Goal: Transaction & Acquisition: Purchase product/service

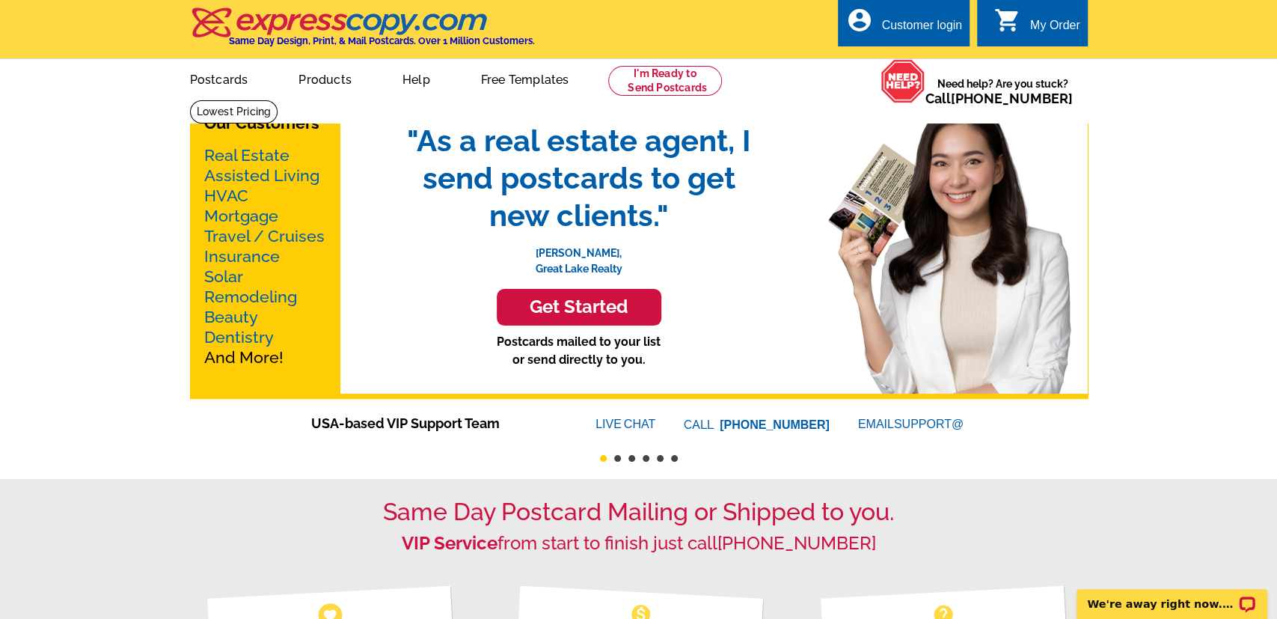
click at [580, 307] on h3 "Get Started" at bounding box center [579, 307] width 127 height 22
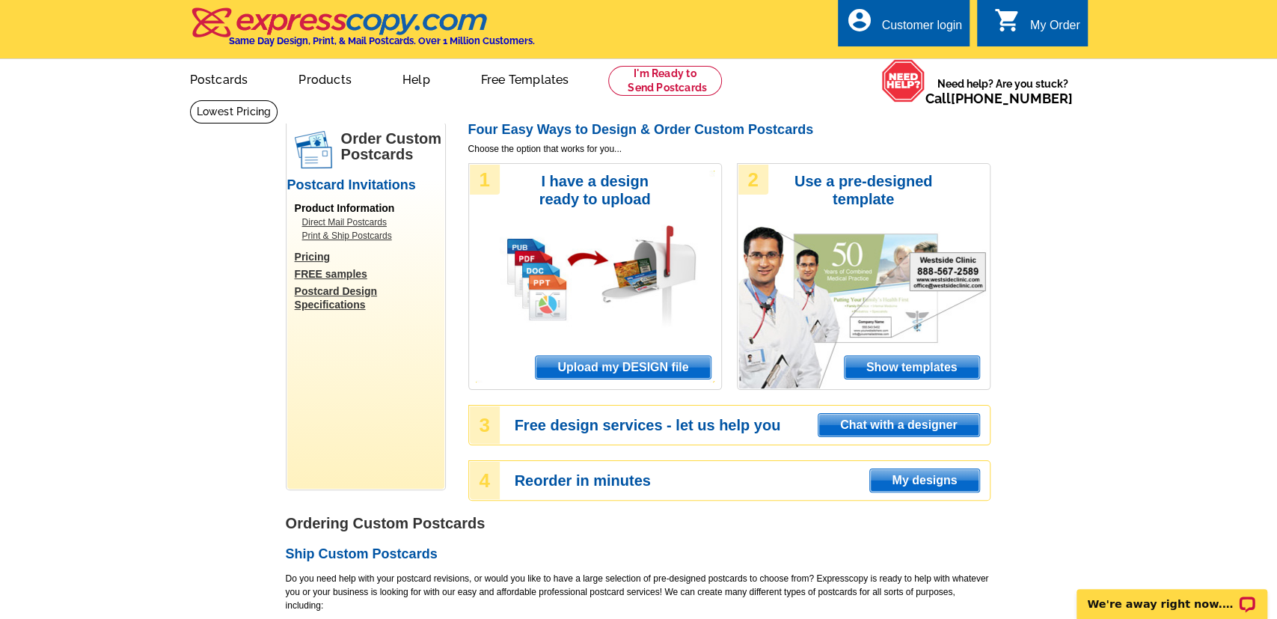
click at [942, 374] on span "Show templates" at bounding box center [912, 367] width 135 height 22
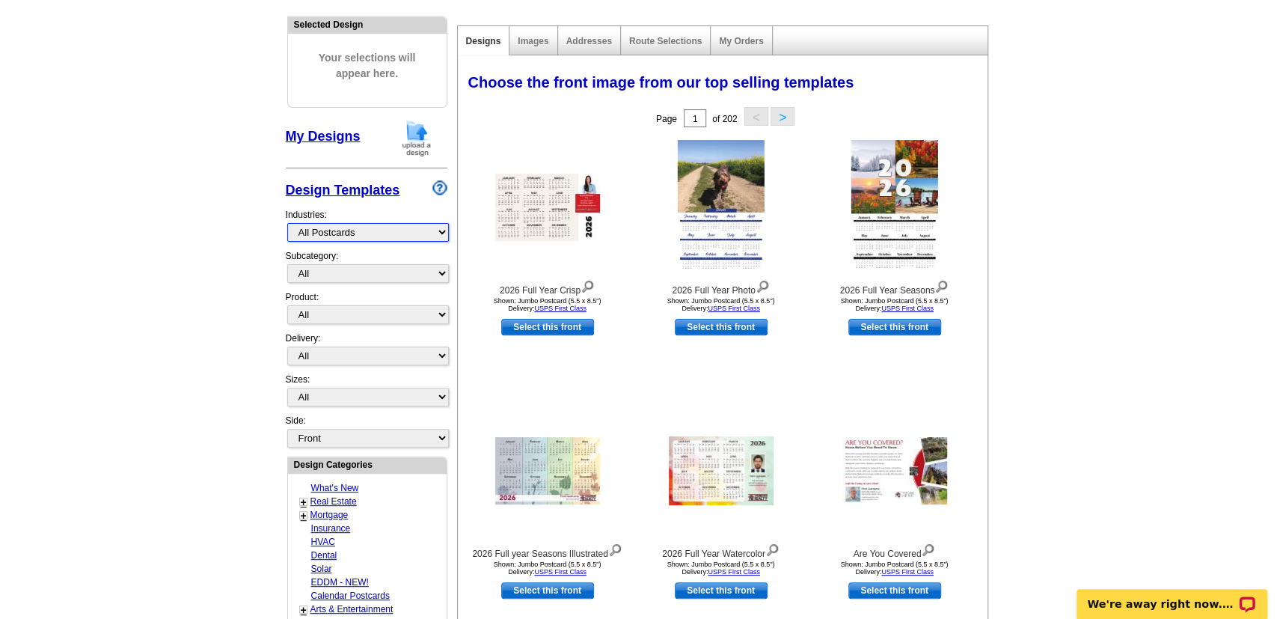
click at [287, 223] on select "What's New Real Estate Mortgage Insurance HVAC Dental Solar EDDM - NEW! Calenda…" at bounding box center [368, 232] width 162 height 19
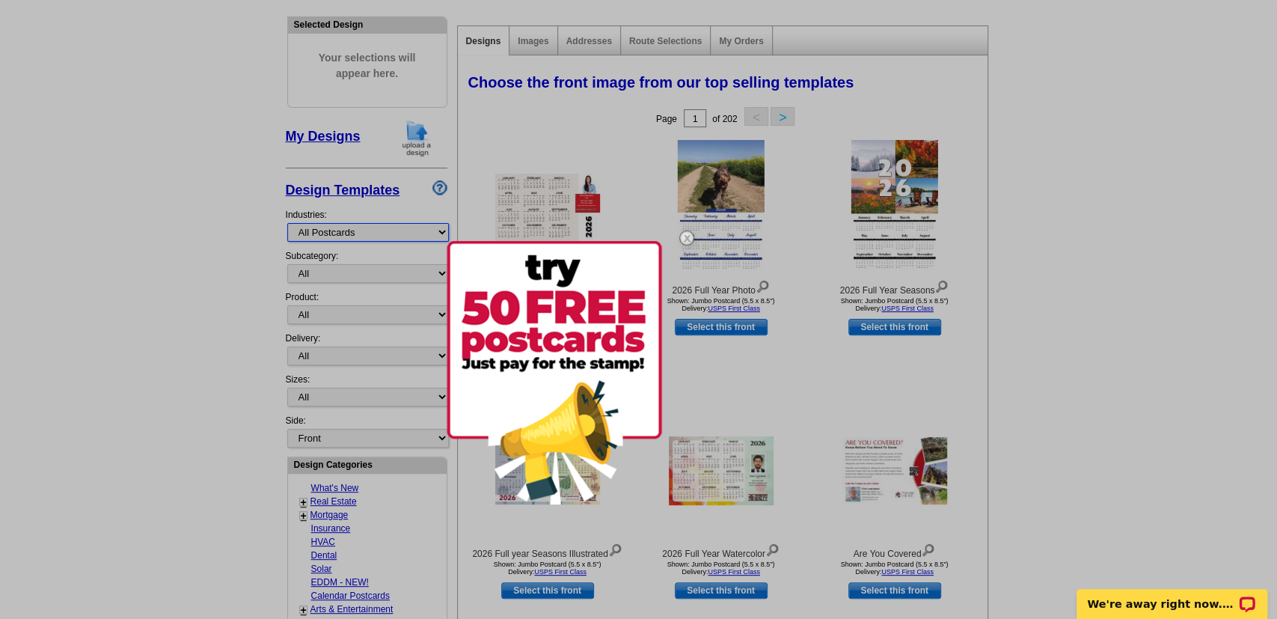
select select "776"
click option "Non-Profit" at bounding box center [0, 0] width 0 height 0
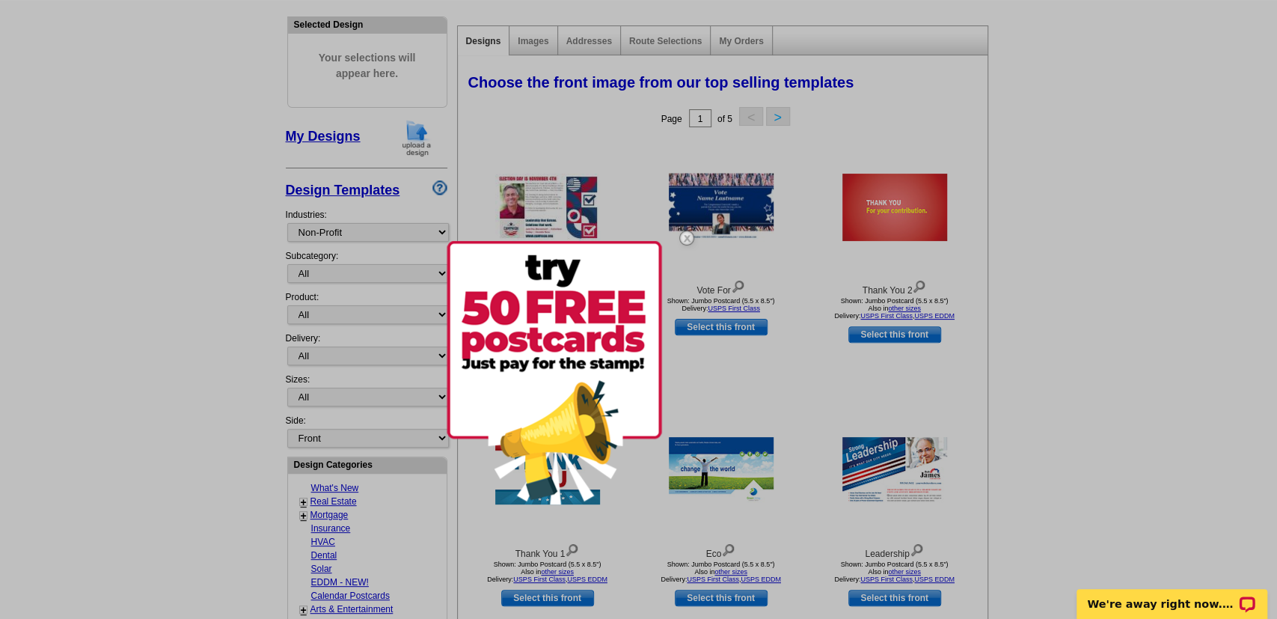
click at [688, 236] on img at bounding box center [686, 237] width 43 height 43
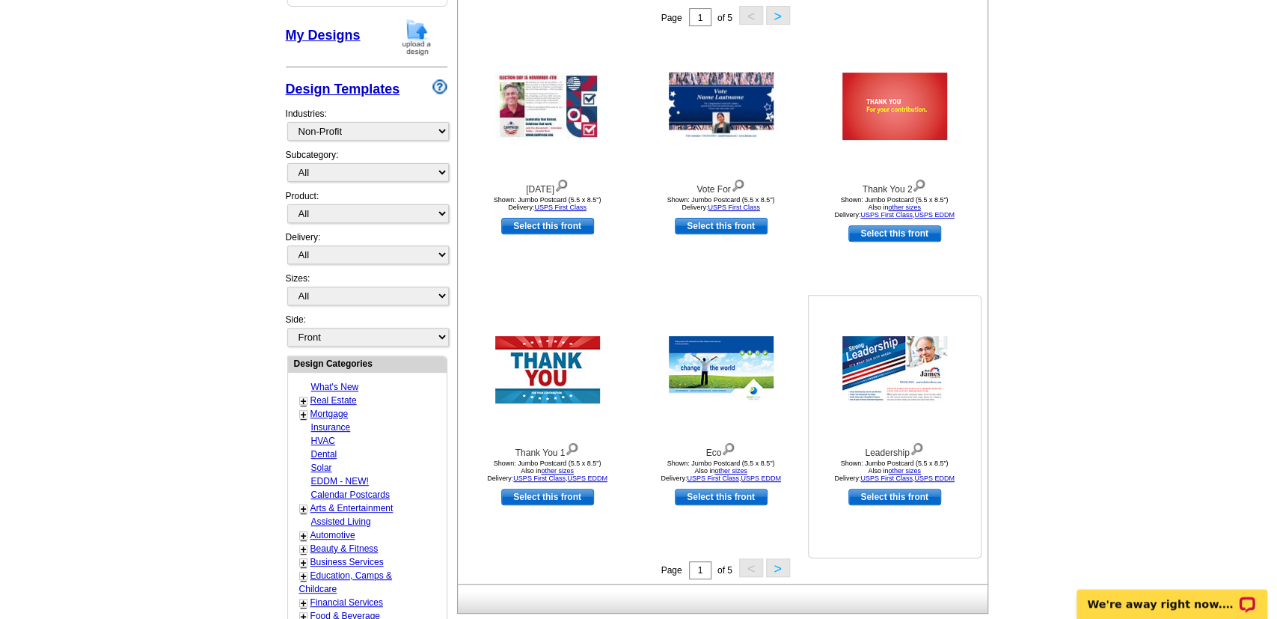
scroll to position [389, 0]
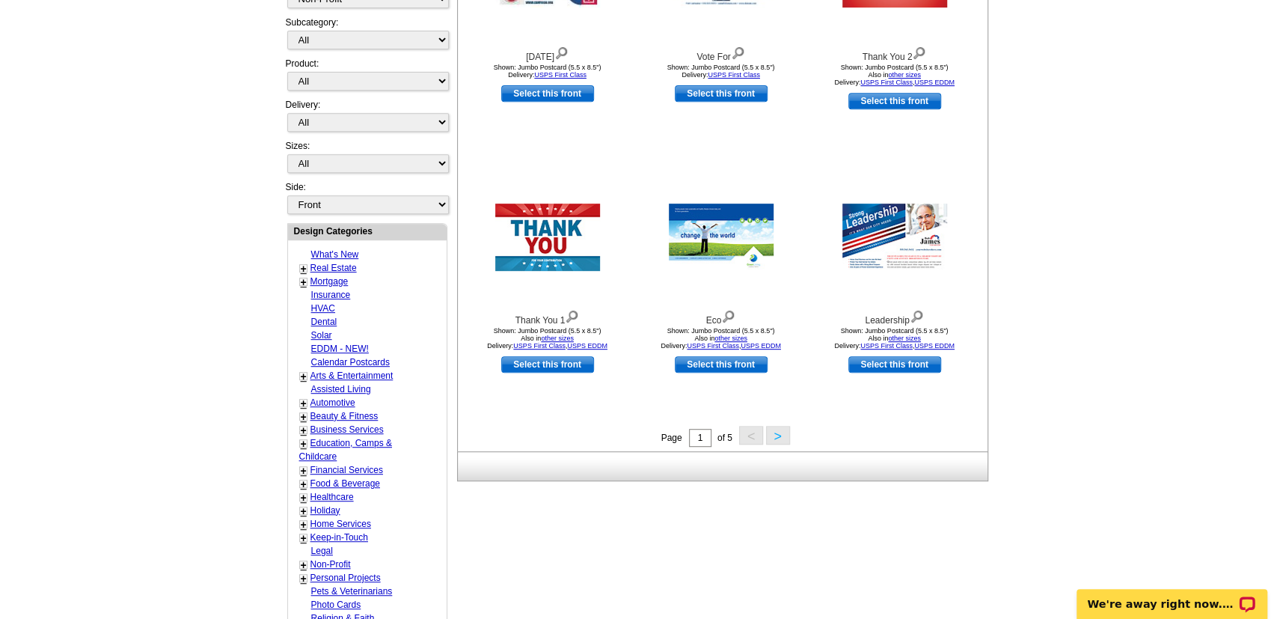
click at [777, 437] on button ">" at bounding box center [778, 435] width 24 height 19
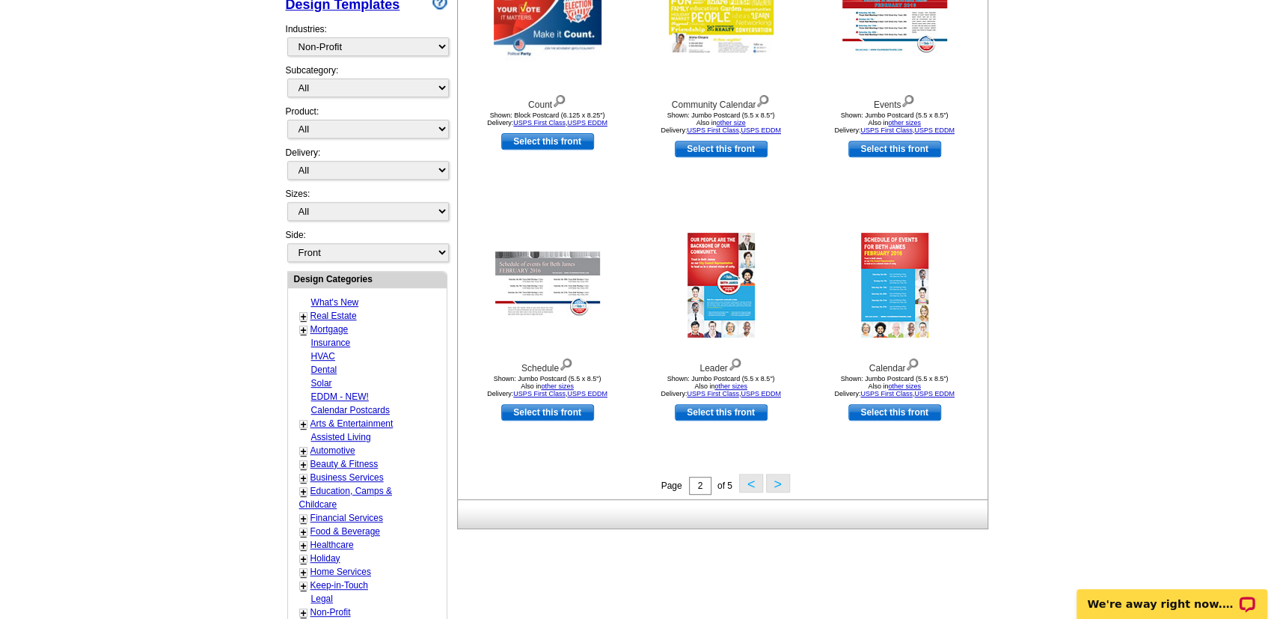
scroll to position [376, 0]
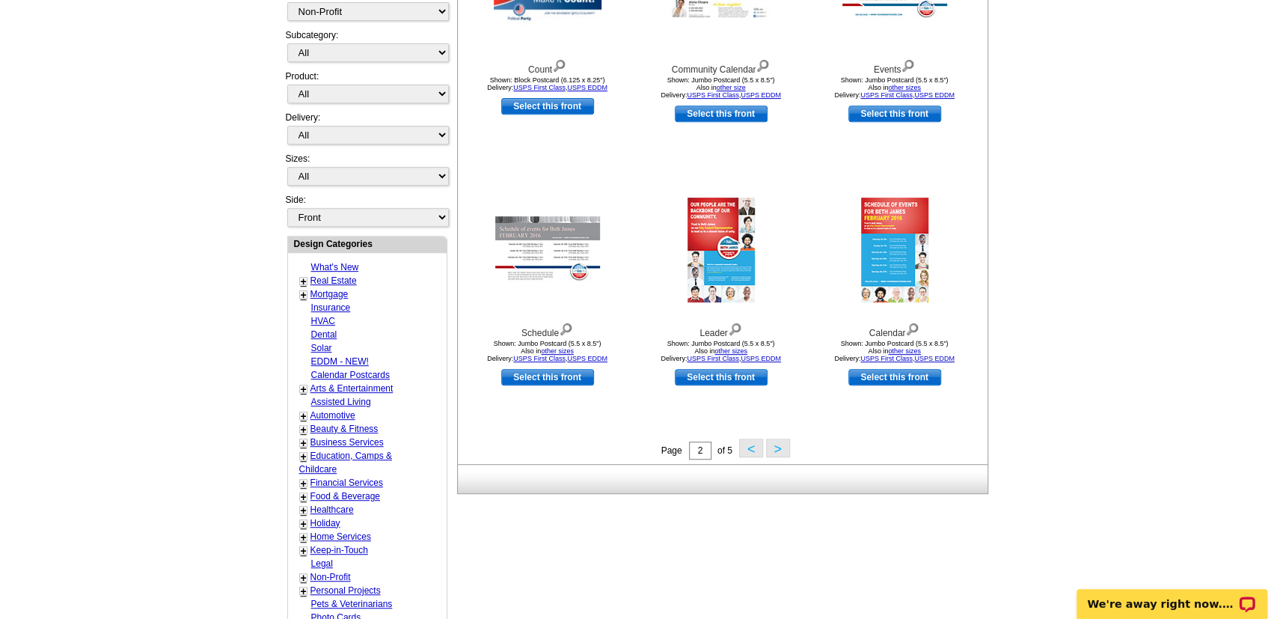
click at [771, 444] on button ">" at bounding box center [778, 447] width 24 height 19
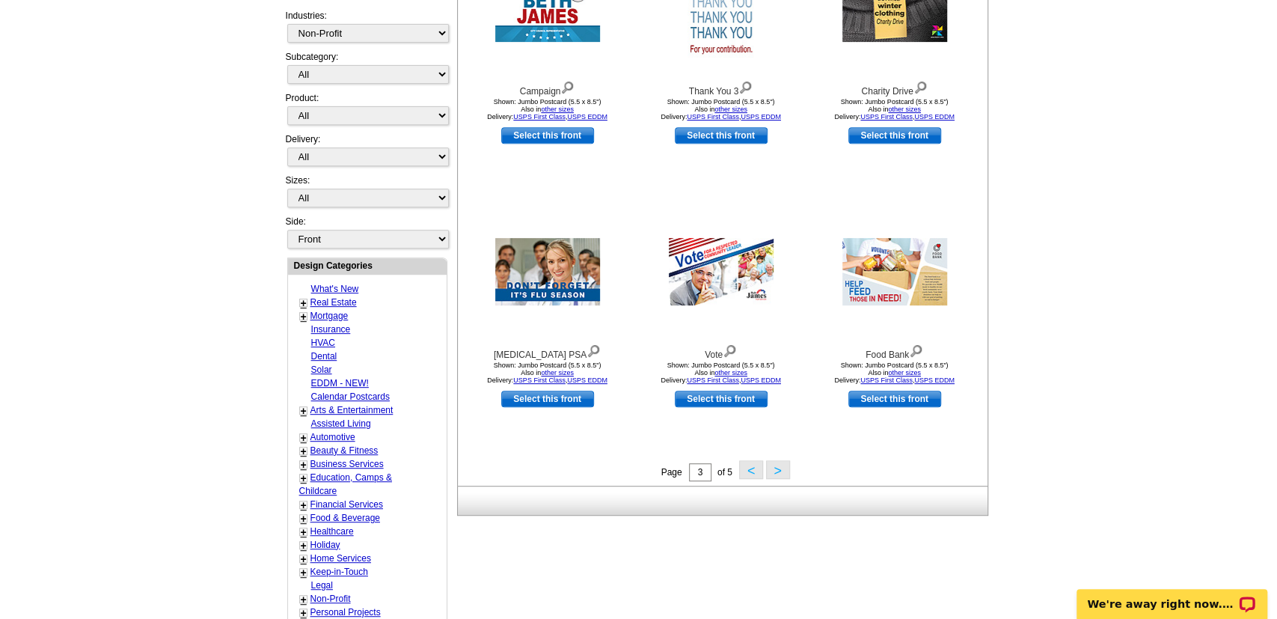
scroll to position [454, 0]
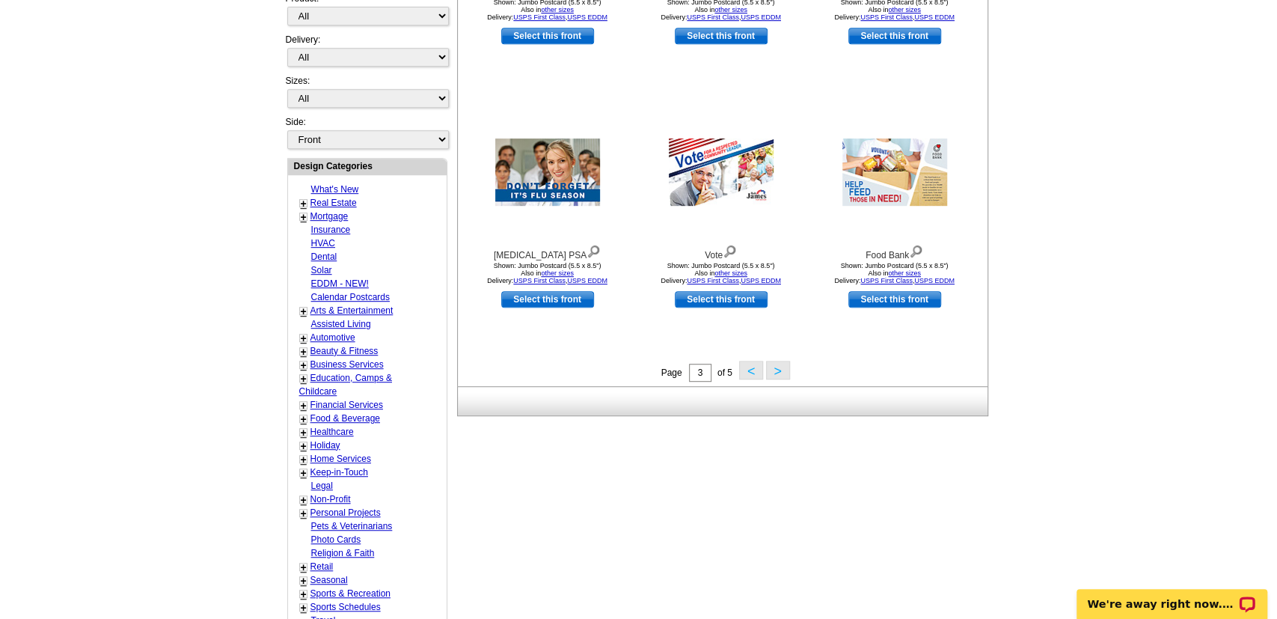
click at [768, 368] on button ">" at bounding box center [778, 370] width 24 height 19
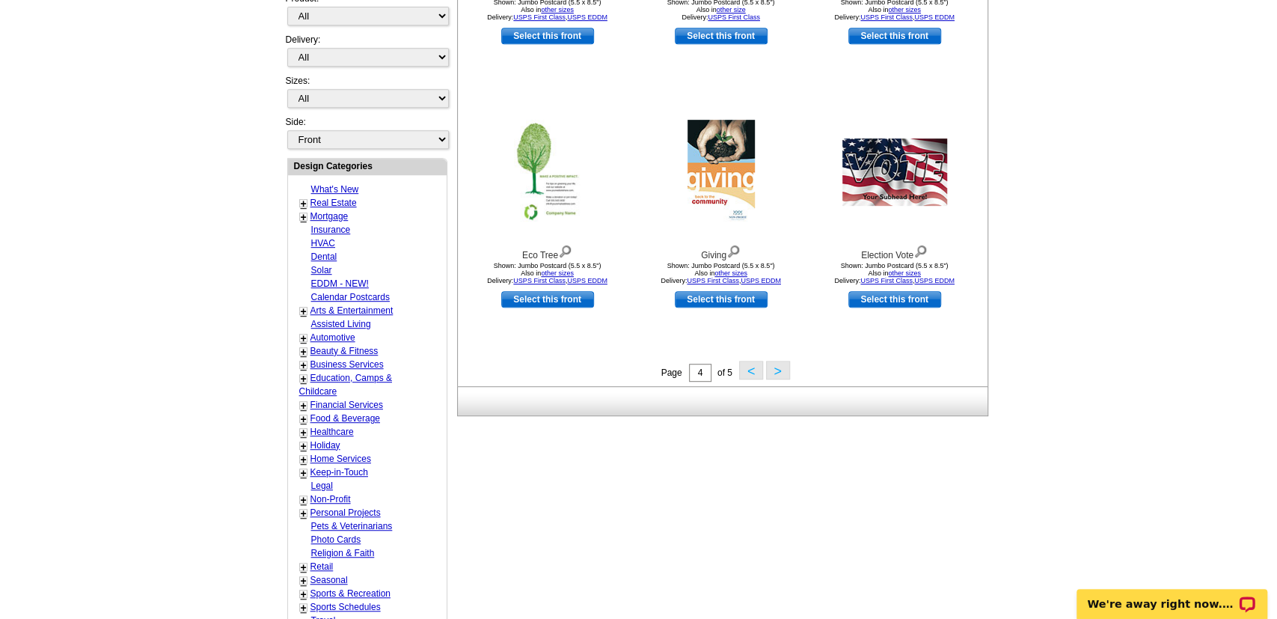
click at [780, 374] on button ">" at bounding box center [778, 370] width 24 height 19
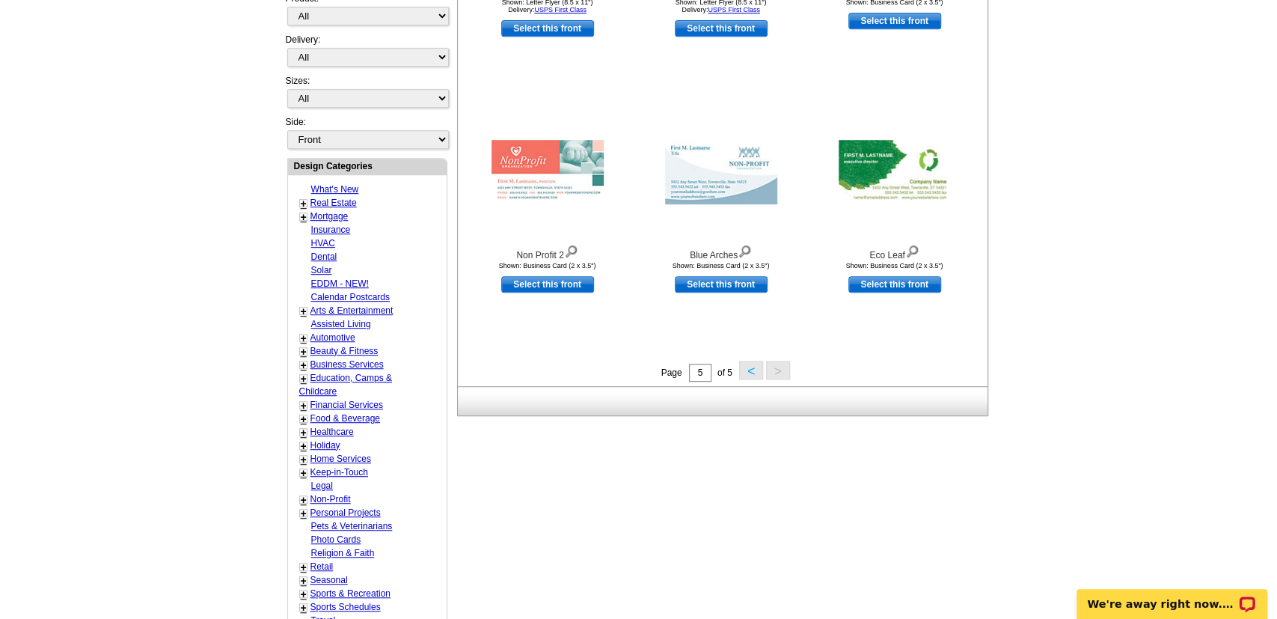
click at [745, 375] on button "<" at bounding box center [751, 370] width 24 height 19
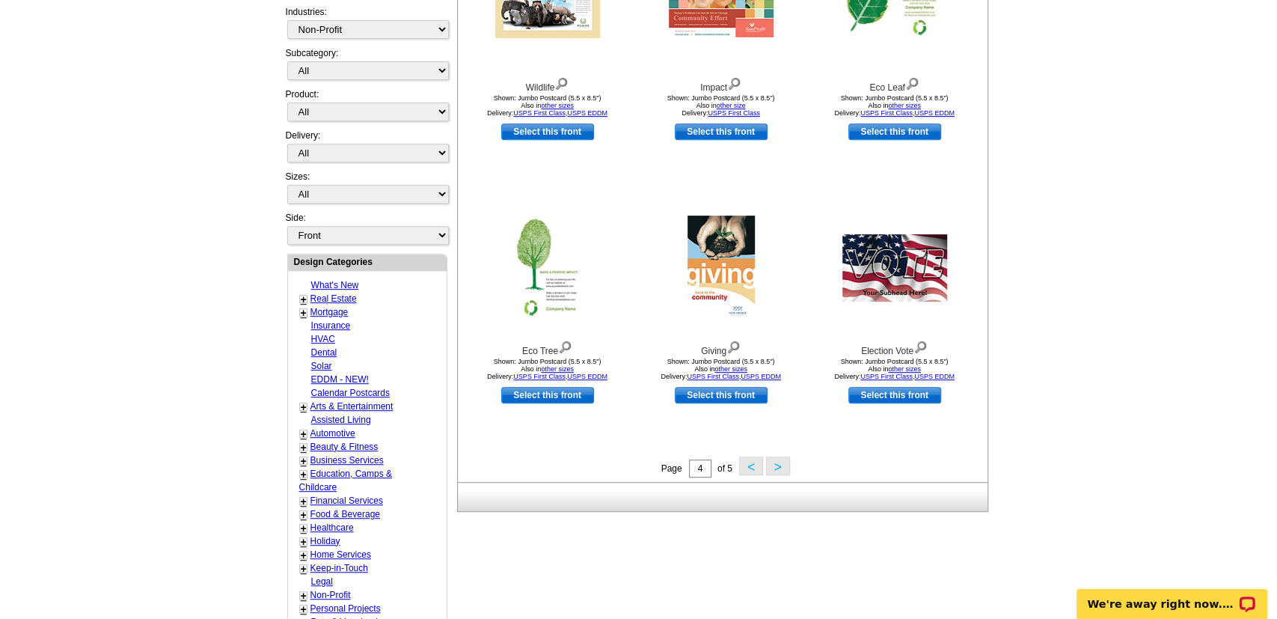
scroll to position [376, 0]
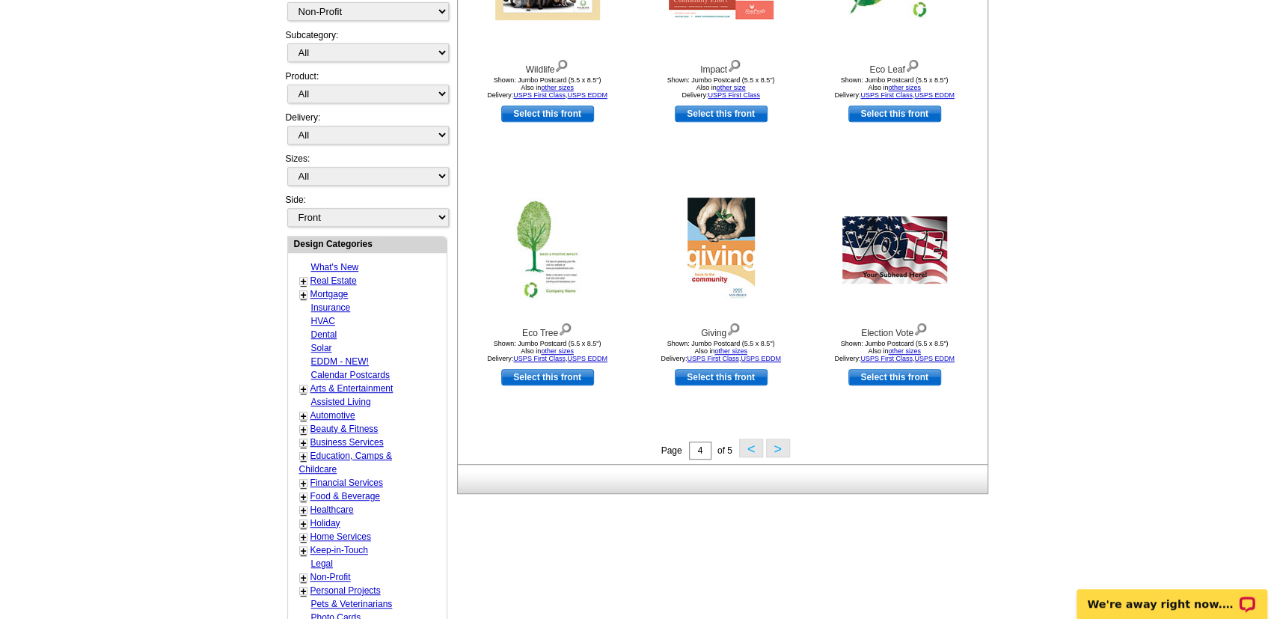
click at [750, 444] on button "<" at bounding box center [751, 447] width 24 height 19
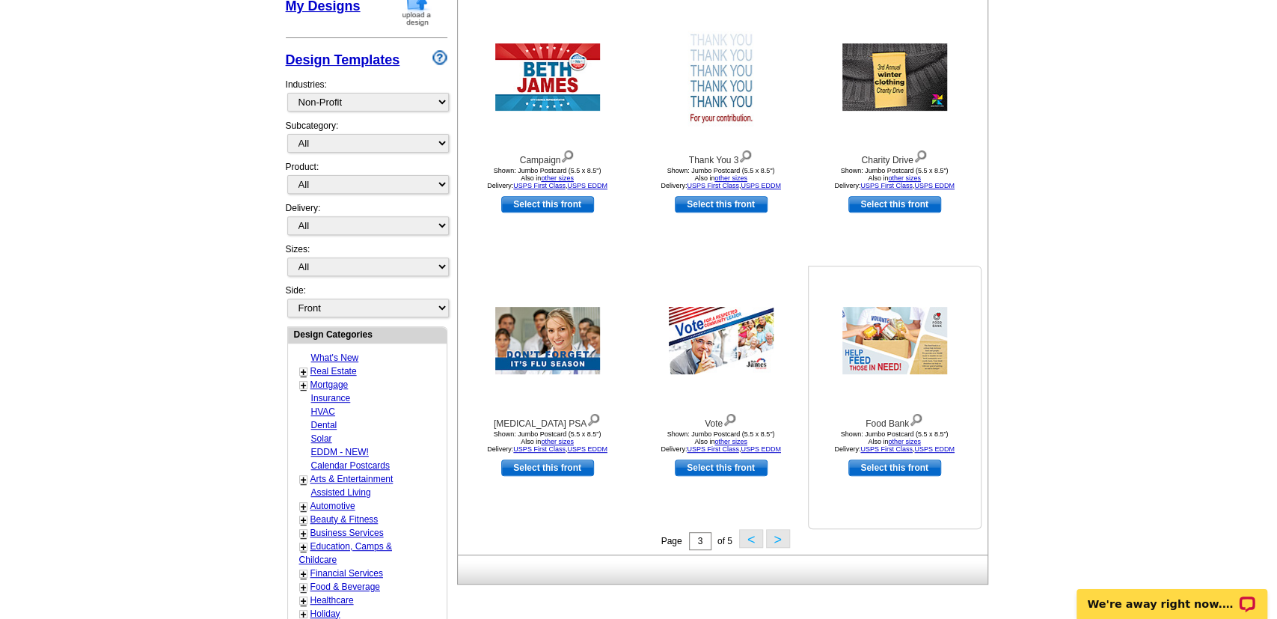
scroll to position [299, 0]
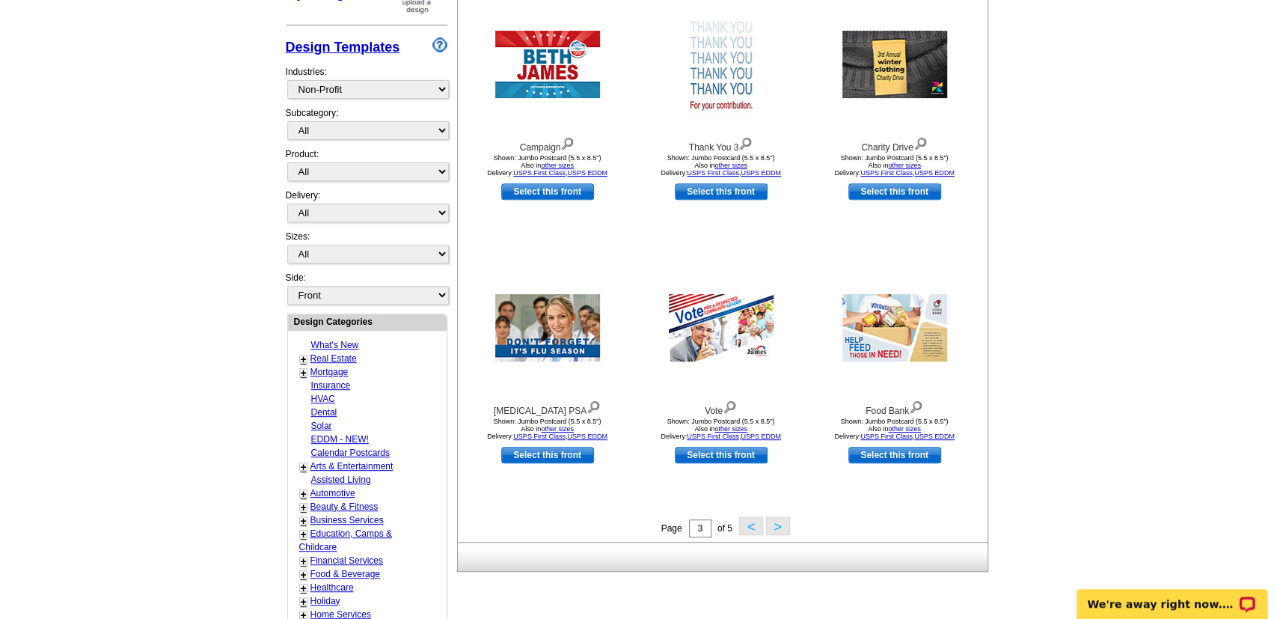
click at [753, 530] on button "<" at bounding box center [751, 525] width 24 height 19
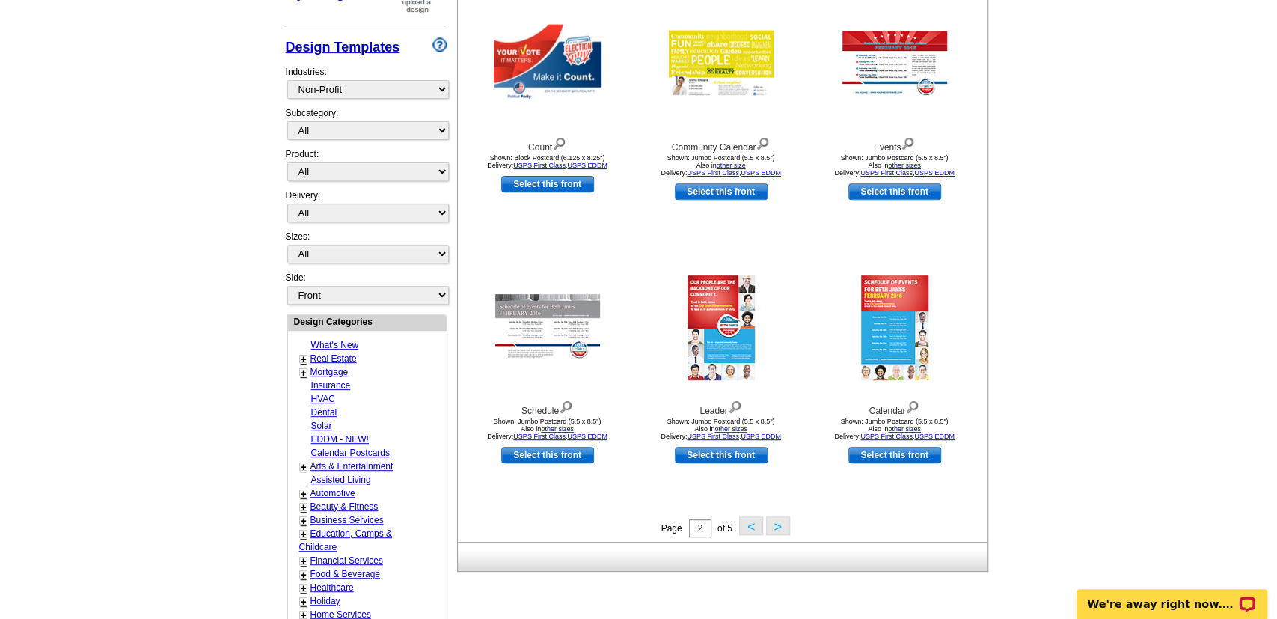
click at [753, 524] on button "<" at bounding box center [751, 525] width 24 height 19
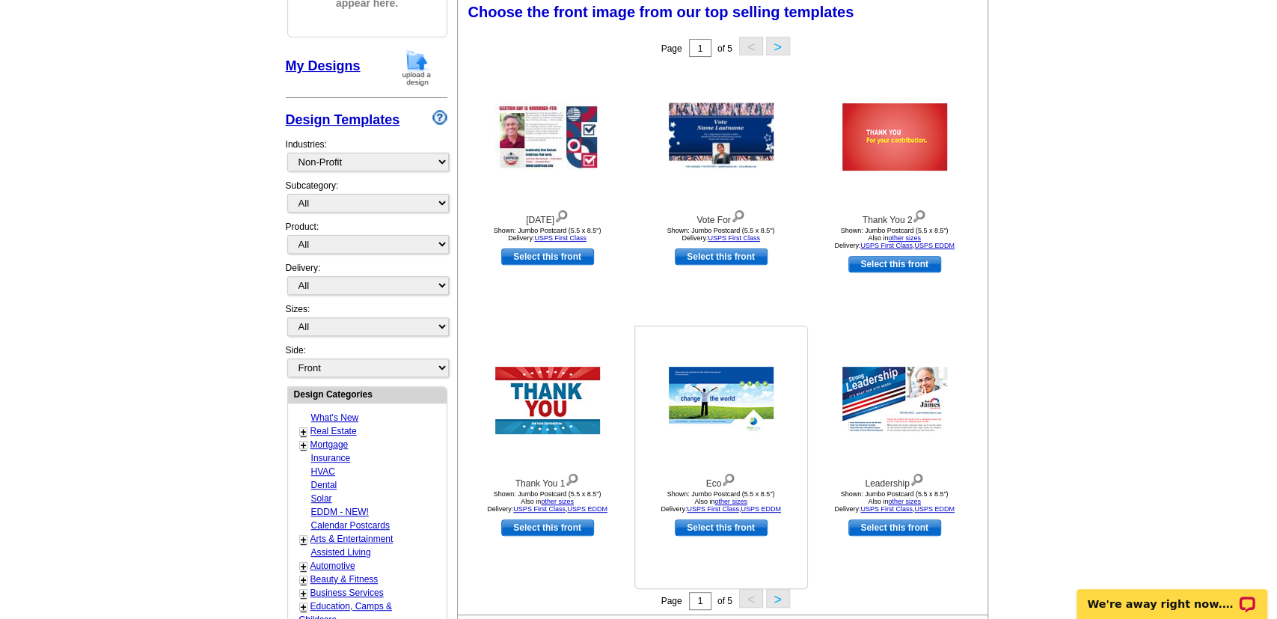
scroll to position [221, 0]
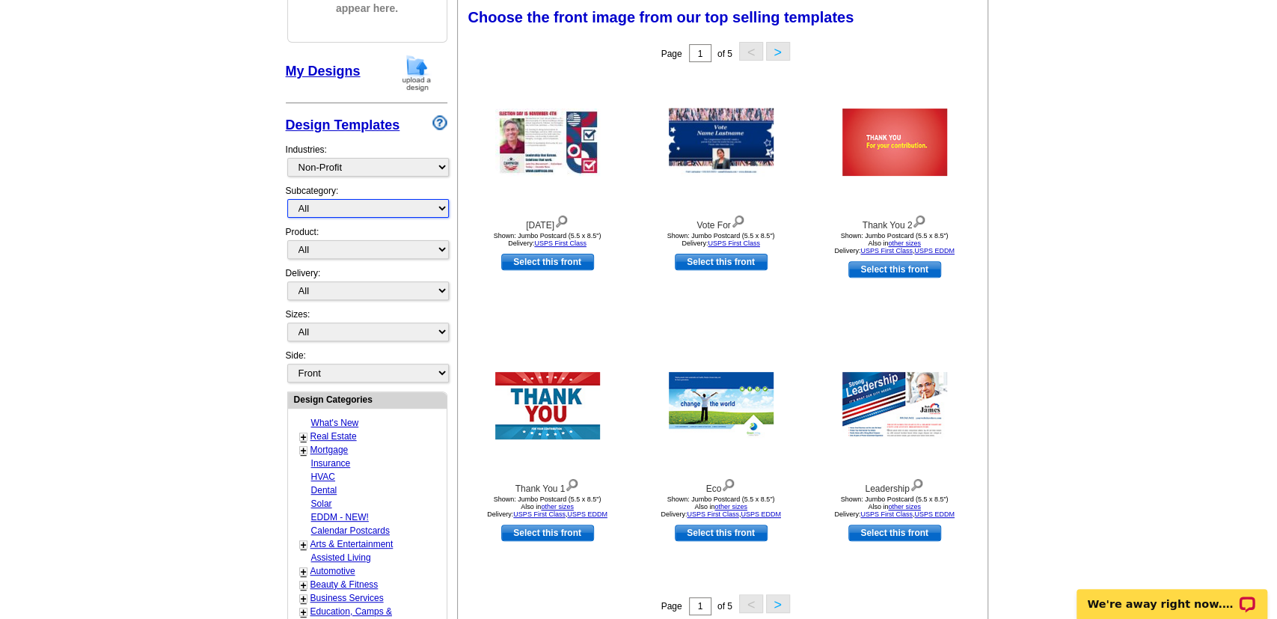
click at [287, 199] on select "All Environmental Charity Drives Political Community Projects/Outreach" at bounding box center [368, 208] width 162 height 19
select select "1149"
click option "Political" at bounding box center [0, 0] width 0 height 0
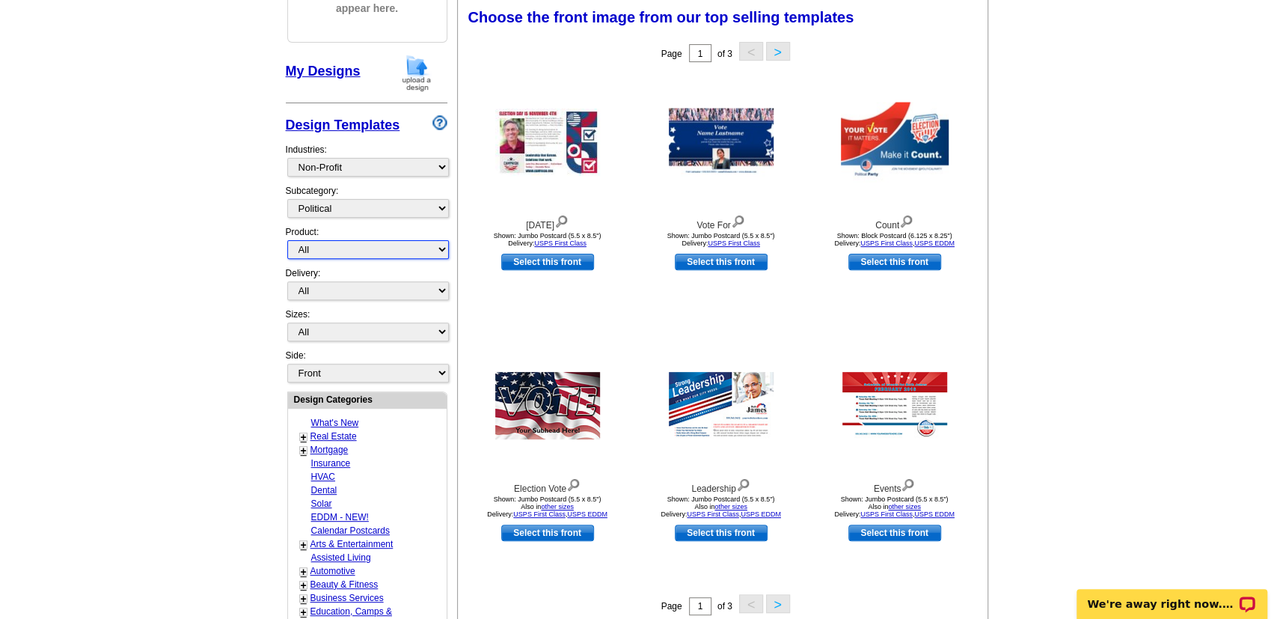
click at [287, 240] on select "All Postcards Letters and flyers Business Cards Door Hangers Greeting Cards" at bounding box center [368, 249] width 162 height 19
select select "1"
click option "Postcards" at bounding box center [0, 0] width 0 height 0
click at [533, 260] on link "Select this front" at bounding box center [547, 262] width 93 height 16
select select "2"
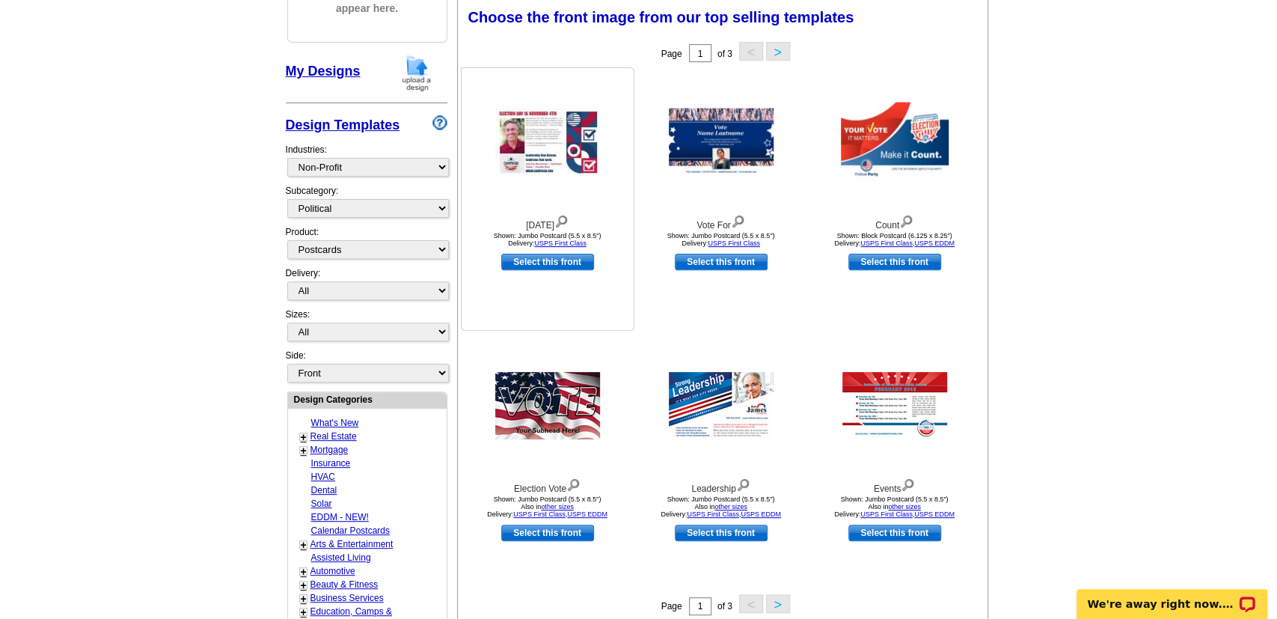
select select "back"
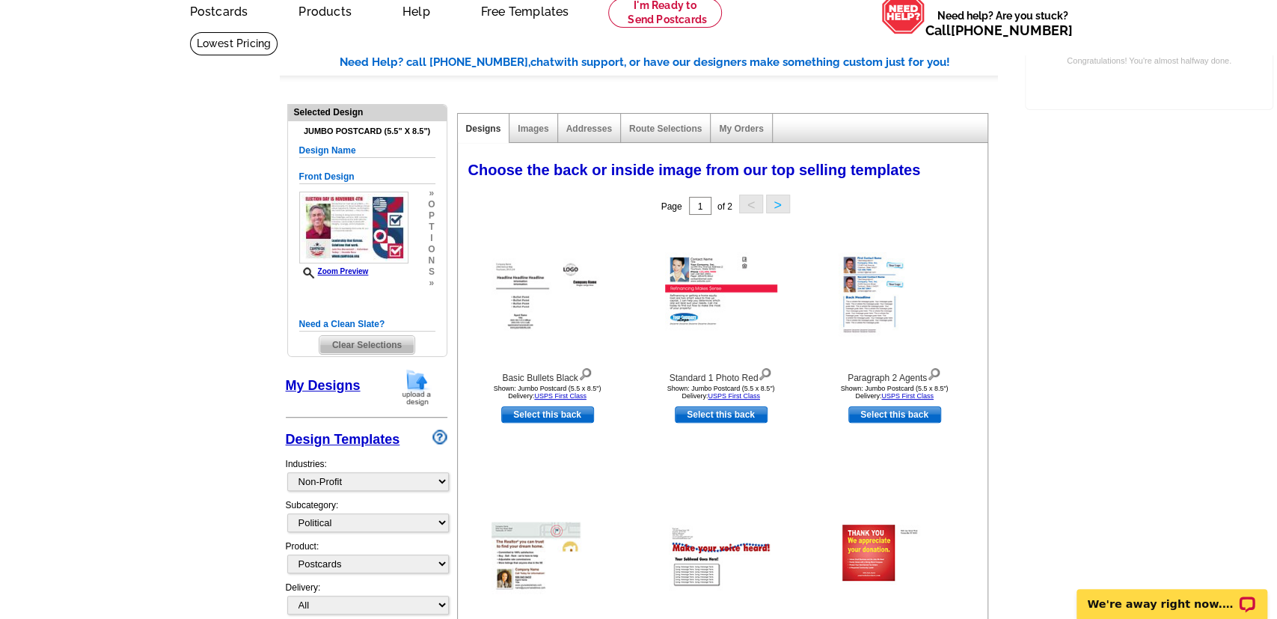
scroll to position [78, 0]
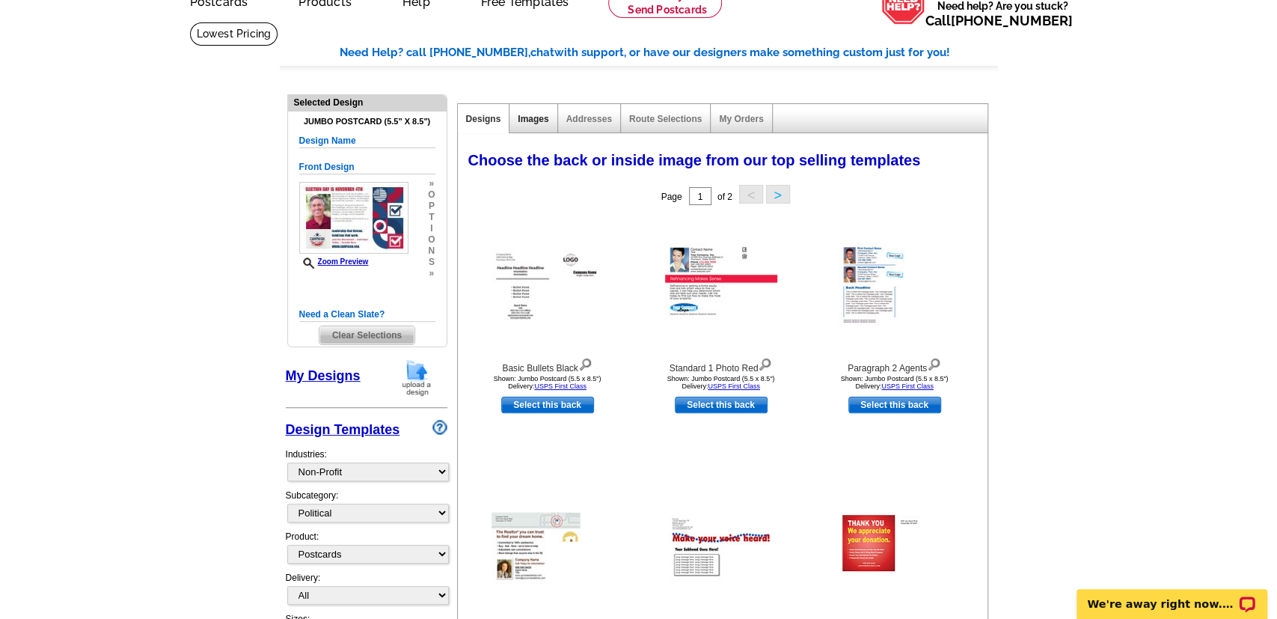
click at [533, 118] on link "Images" at bounding box center [533, 119] width 31 height 10
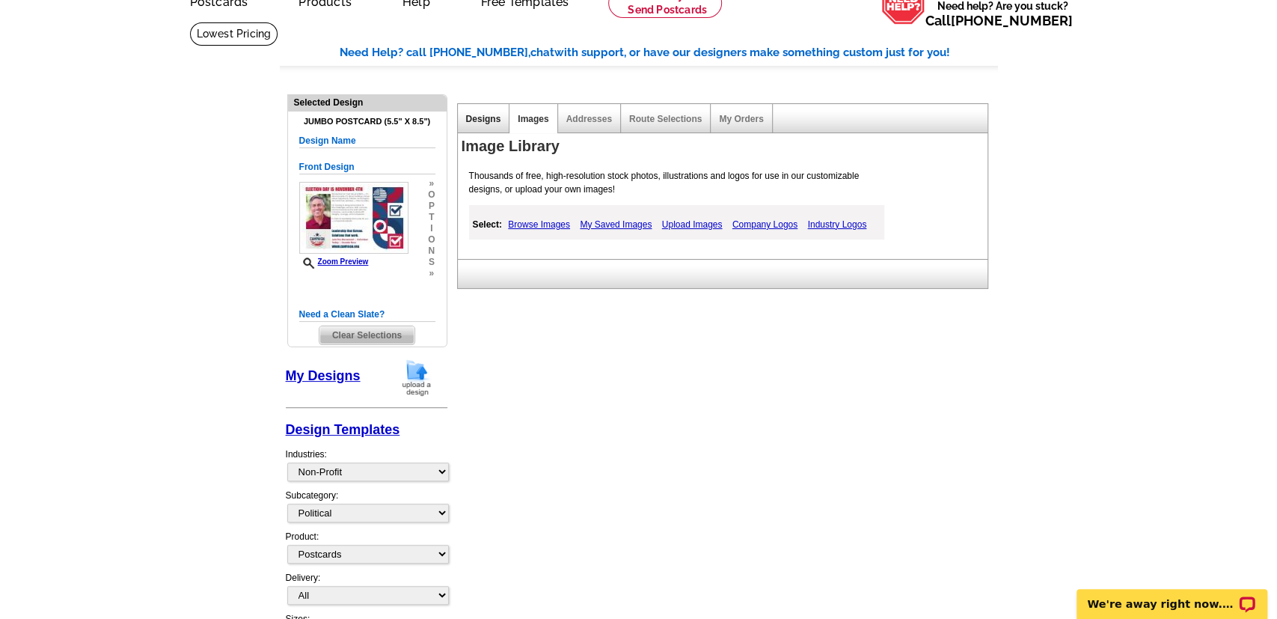
click at [471, 120] on link "Designs" at bounding box center [483, 119] width 35 height 10
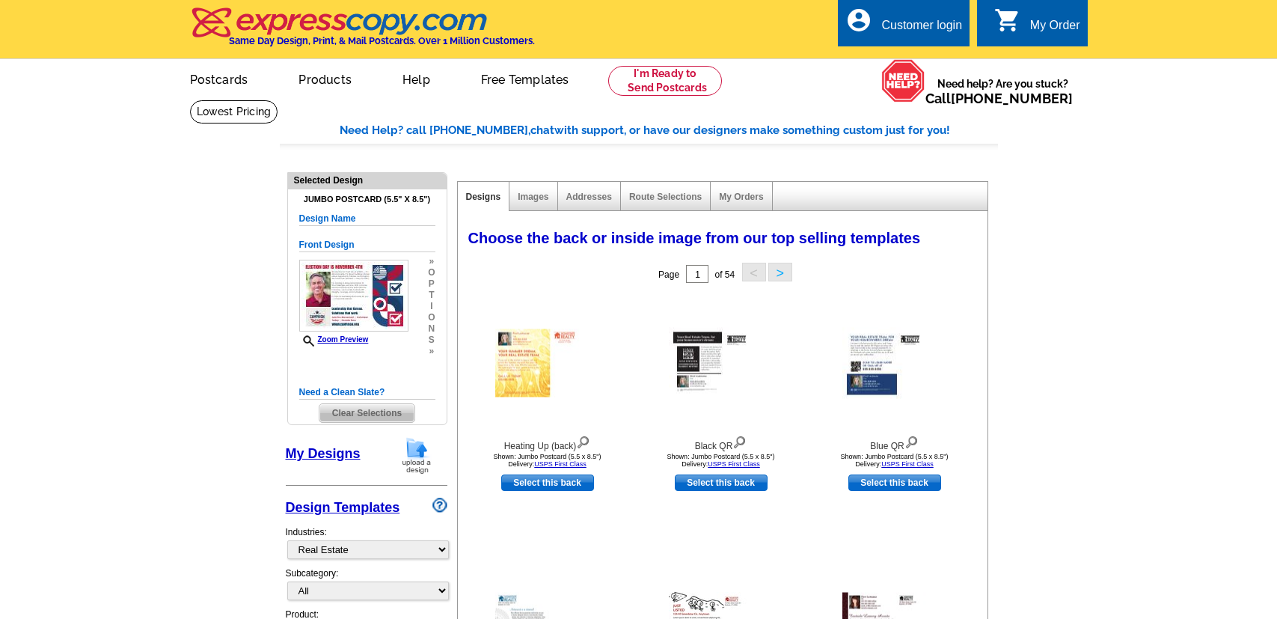
select select "785"
select select "1"
select select "2"
select select "back"
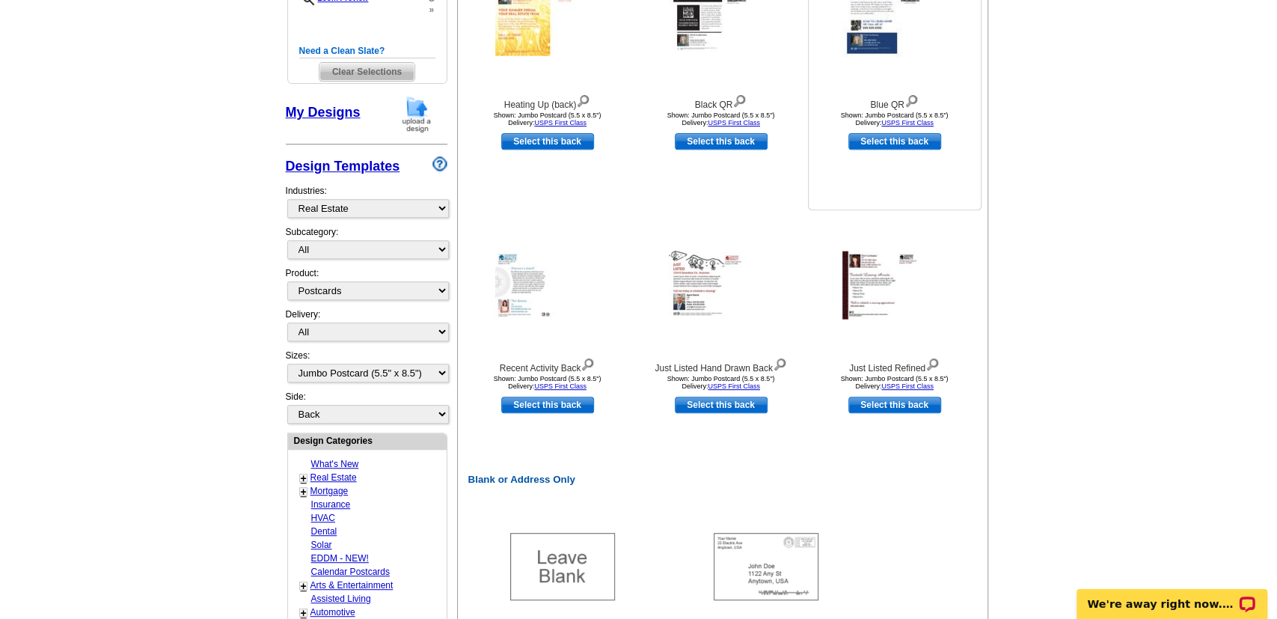
scroll to position [389, 0]
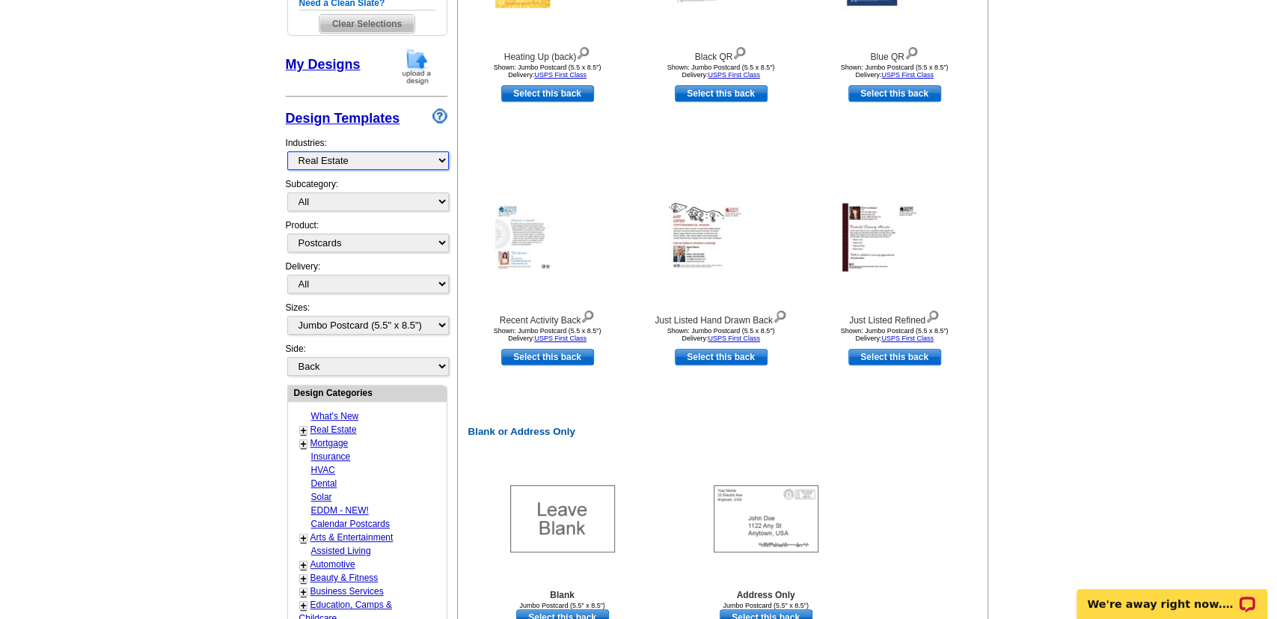
click at [287, 151] on select "What's New Real Estate Mortgage Insurance HVAC Dental Solar EDDM - NEW! Calenda…" at bounding box center [368, 160] width 162 height 19
select select "776"
click option "Non-Profit" at bounding box center [0, 0] width 0 height 0
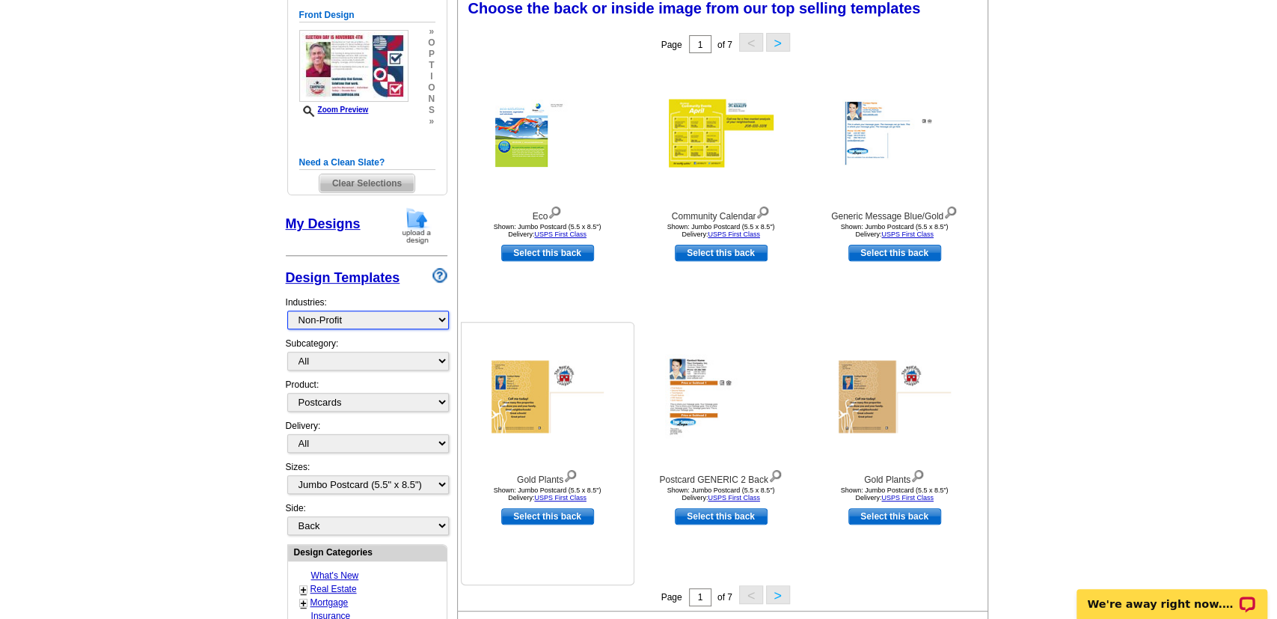
scroll to position [221, 0]
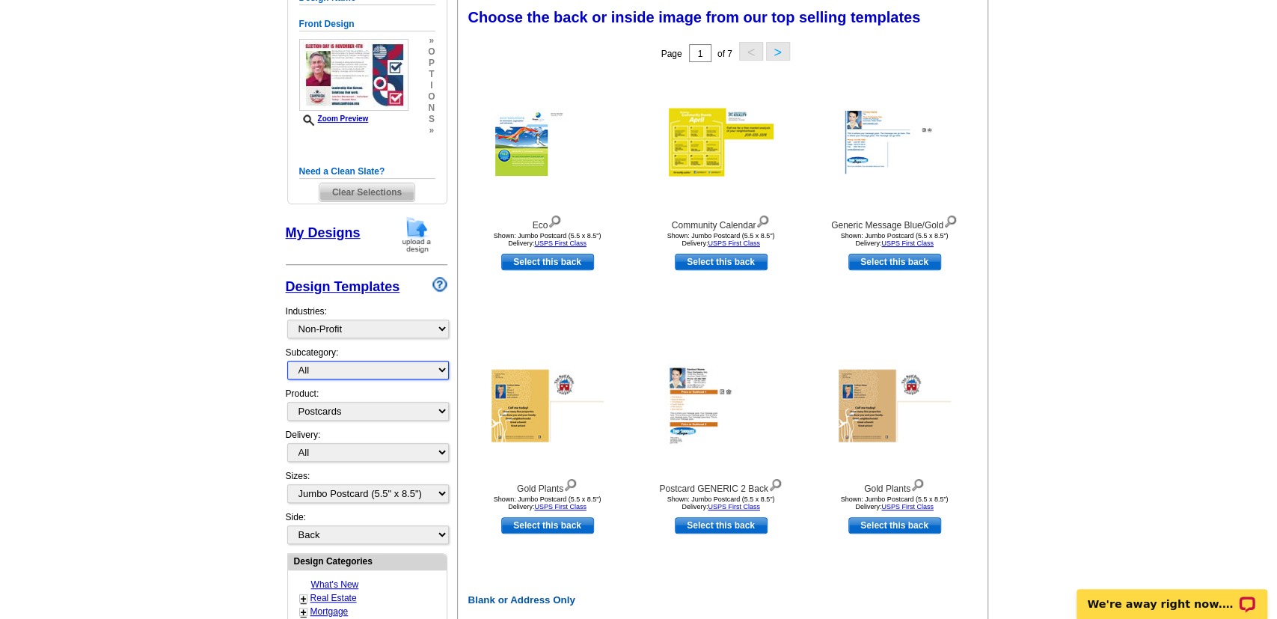
click at [287, 361] on select "All Environmental Charity Drives Political Community Projects/Outreach" at bounding box center [368, 370] width 162 height 19
select select "1149"
click option "Political" at bounding box center [0, 0] width 0 height 0
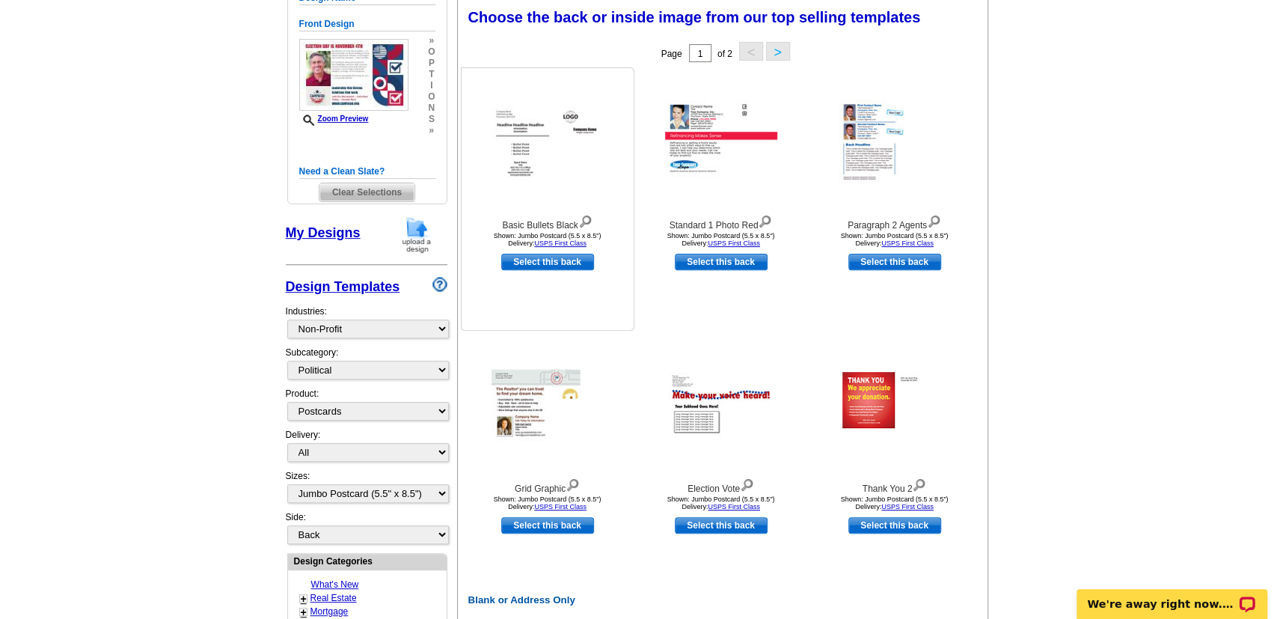
click at [529, 264] on link "Select this back" at bounding box center [547, 262] width 93 height 16
select select "front"
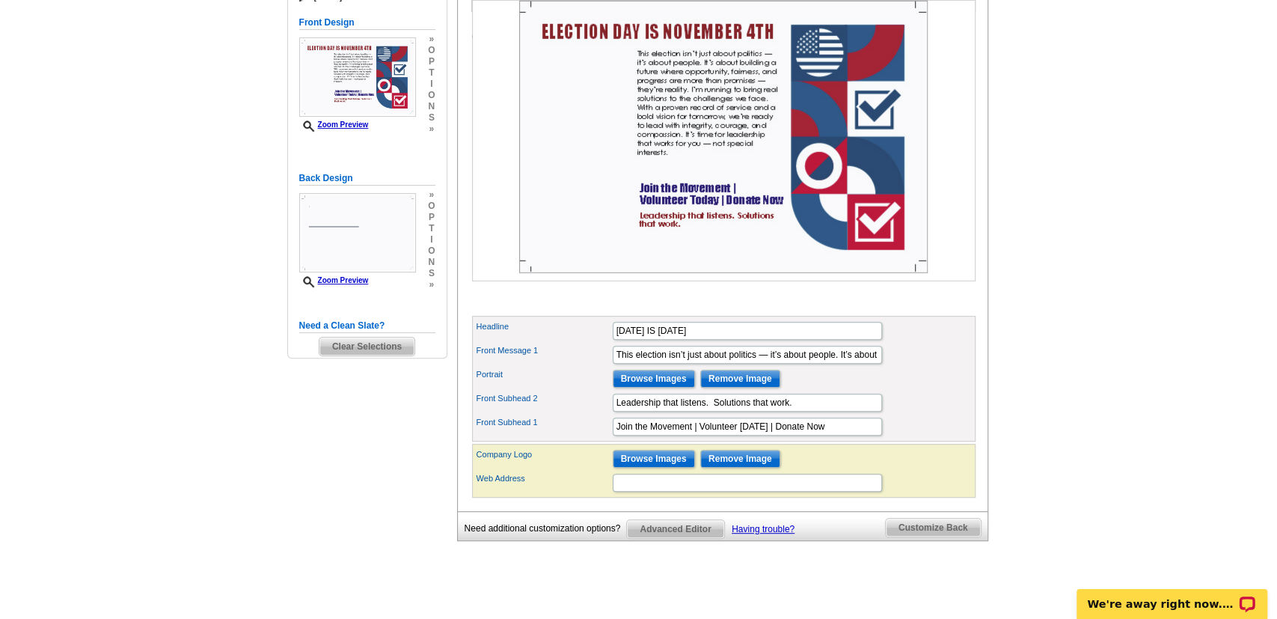
scroll to position [233, 0]
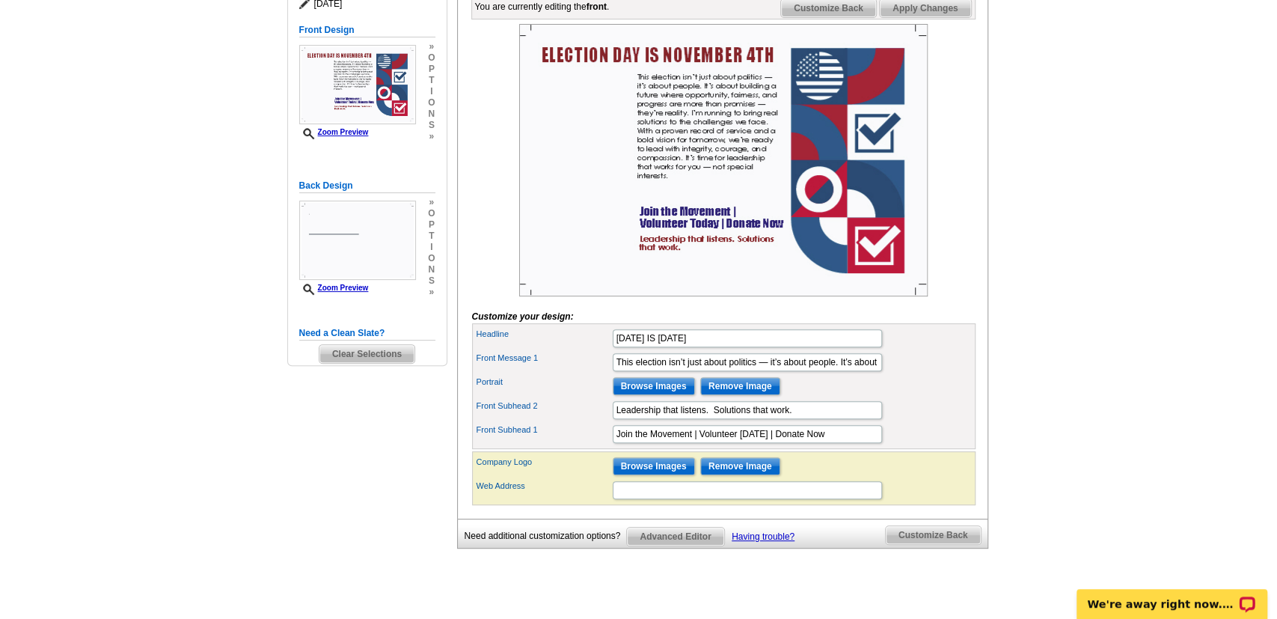
click at [889, 97] on img at bounding box center [723, 160] width 409 height 272
click at [653, 395] on input "Browse Images" at bounding box center [654, 386] width 82 height 18
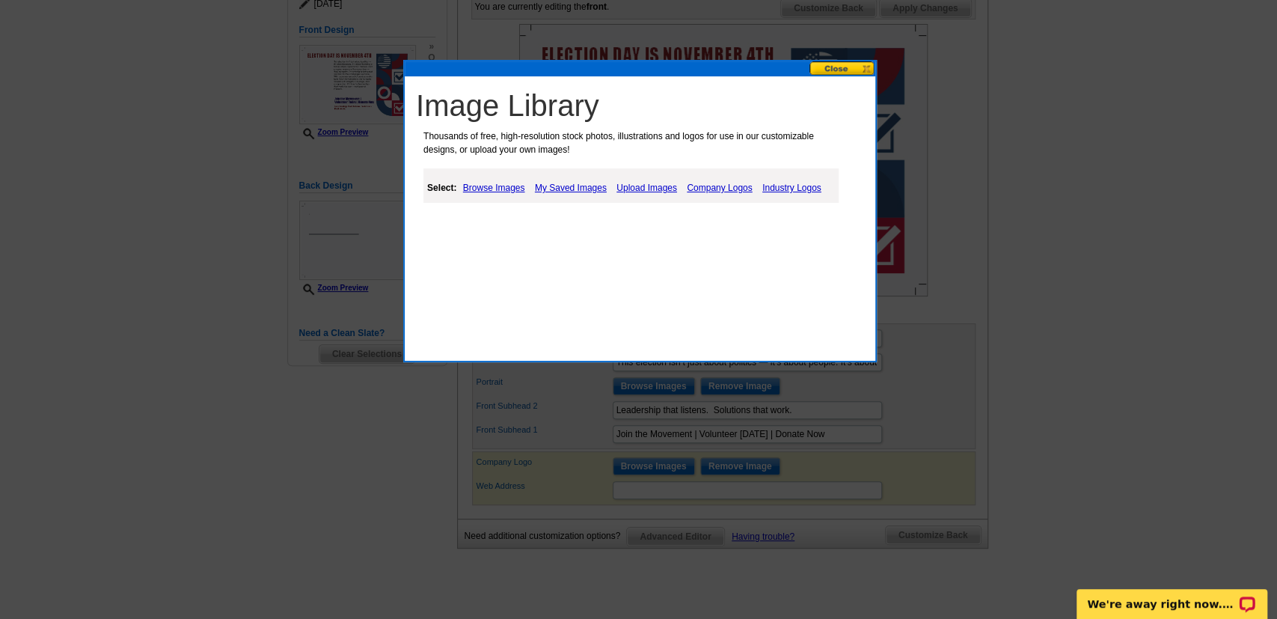
click at [484, 189] on link "Browse Images" at bounding box center [494, 188] width 70 height 18
click at [553, 223] on link "Places" at bounding box center [541, 225] width 27 height 10
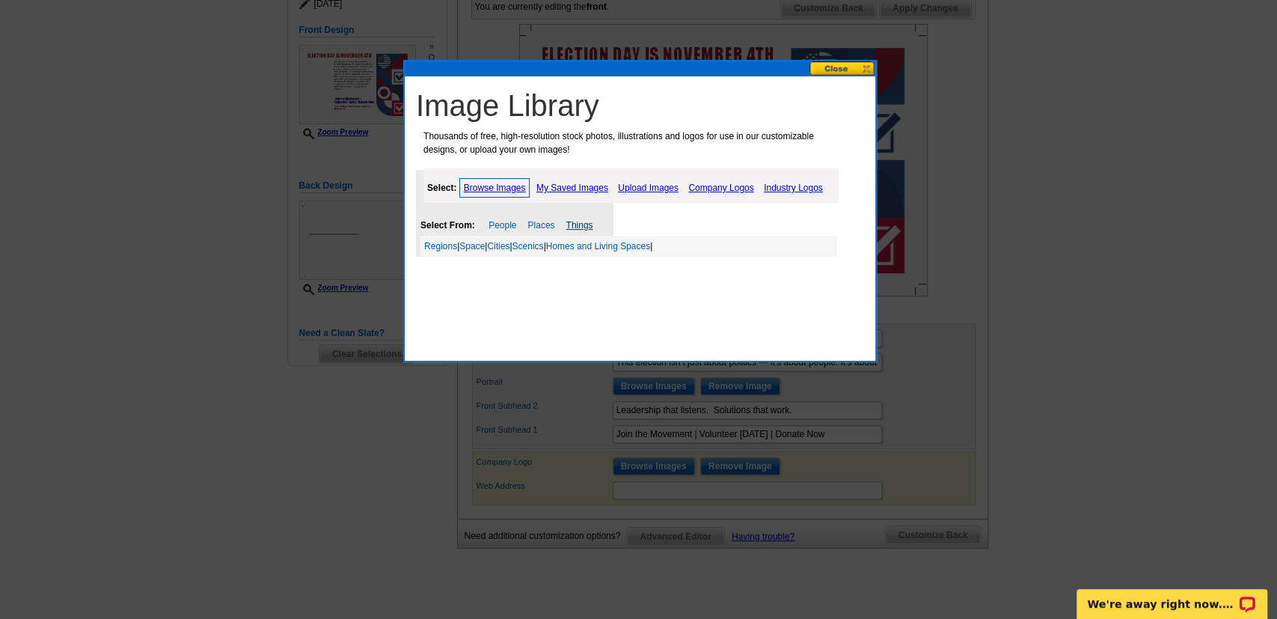
click at [582, 230] on link "Things" at bounding box center [579, 225] width 27 height 10
click at [768, 243] on link "Objects" at bounding box center [752, 246] width 31 height 10
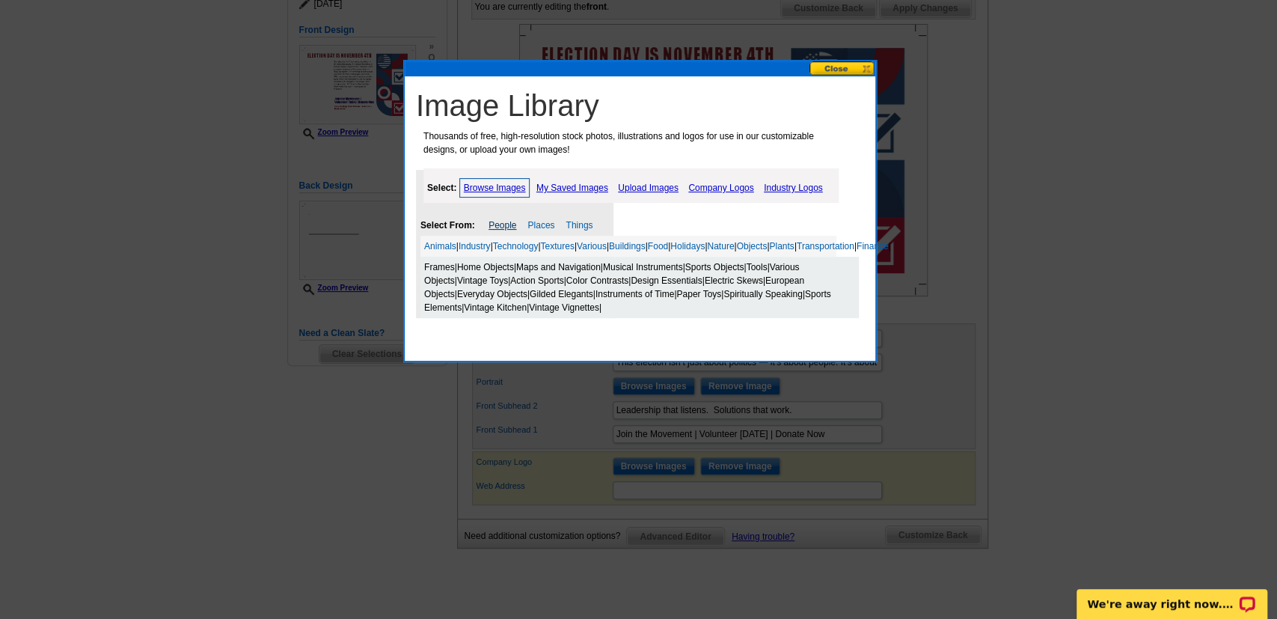
click at [510, 223] on link "People" at bounding box center [503, 225] width 28 height 10
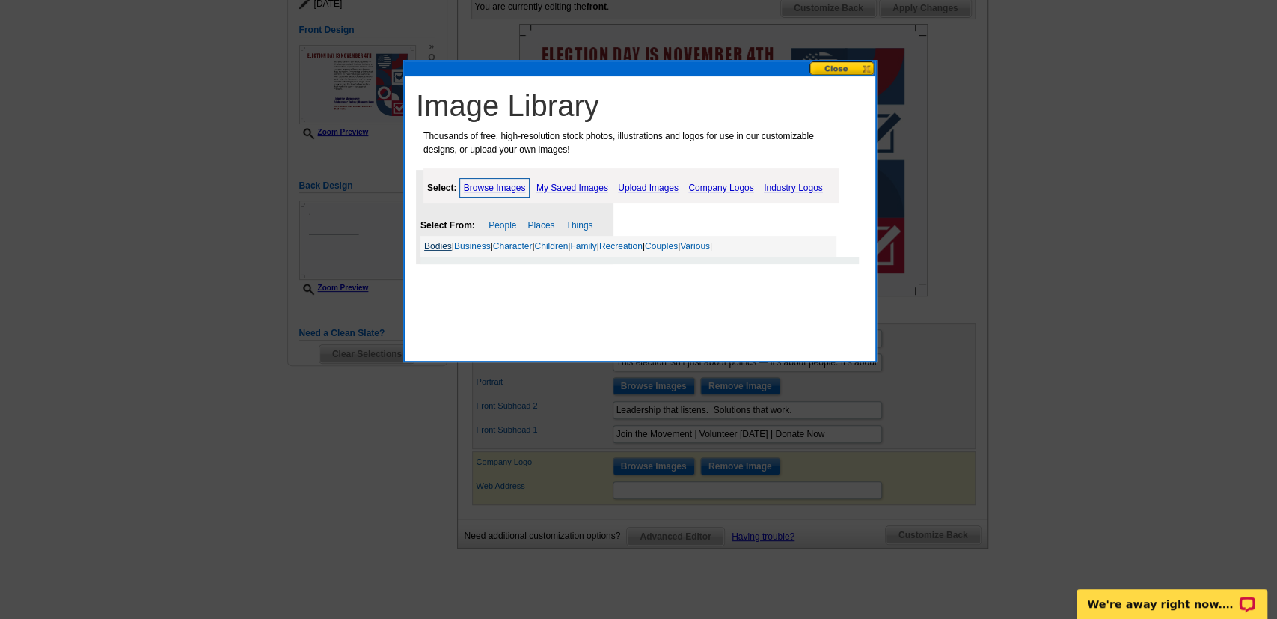
click at [439, 249] on link "Bodies" at bounding box center [438, 246] width 28 height 10
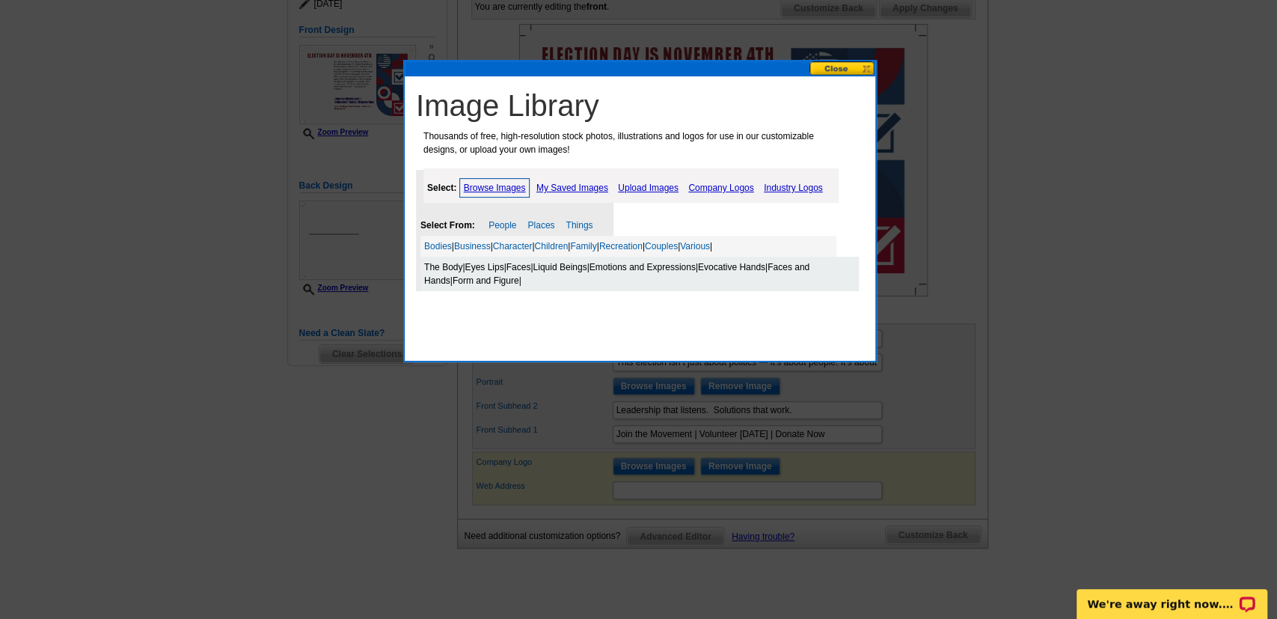
click at [444, 266] on link "The Body" at bounding box center [443, 267] width 38 height 10
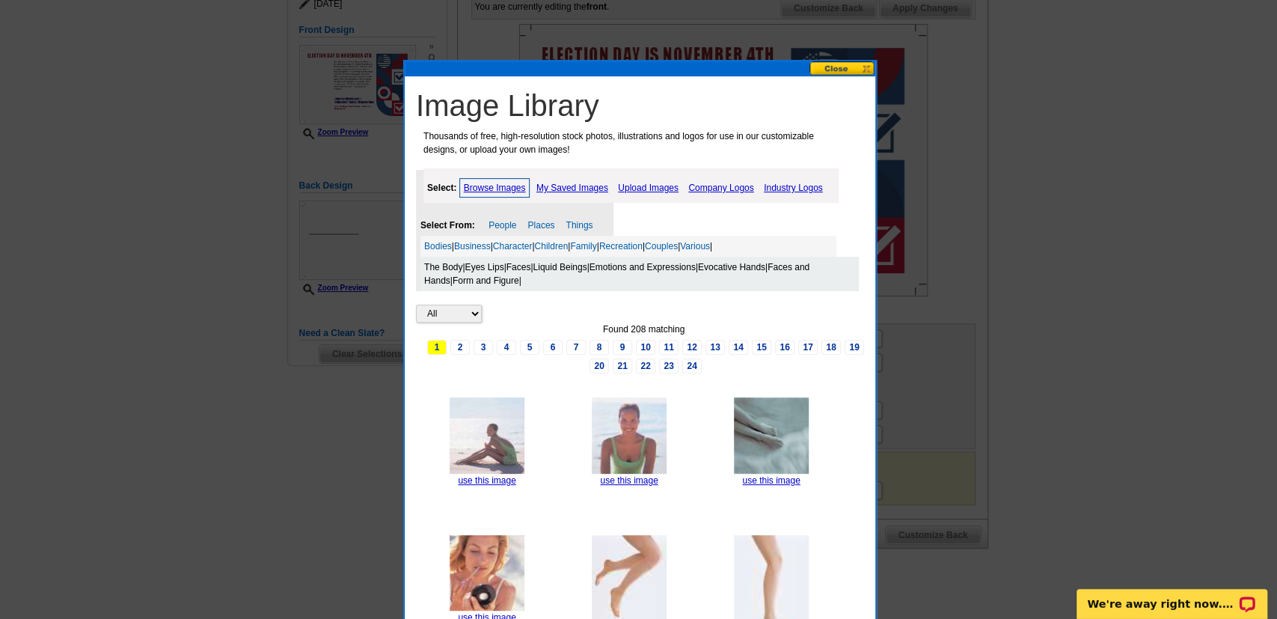
click at [843, 67] on button at bounding box center [843, 68] width 66 height 14
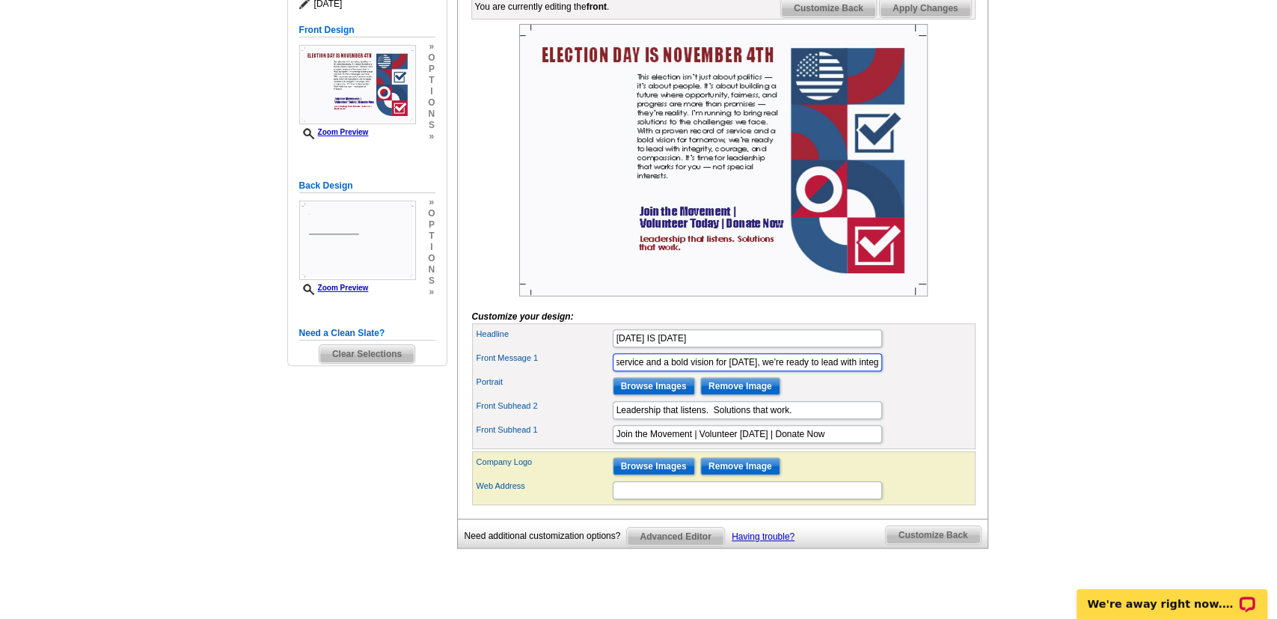
scroll to position [0, 1395]
drag, startPoint x: 619, startPoint y: 388, endPoint x: 1135, endPoint y: 356, distance: 517.2
click at [882, 356] on input "This election isn’t just about politics — it’s about people. It’s about buildin…" at bounding box center [747, 362] width 269 height 18
type input "T"
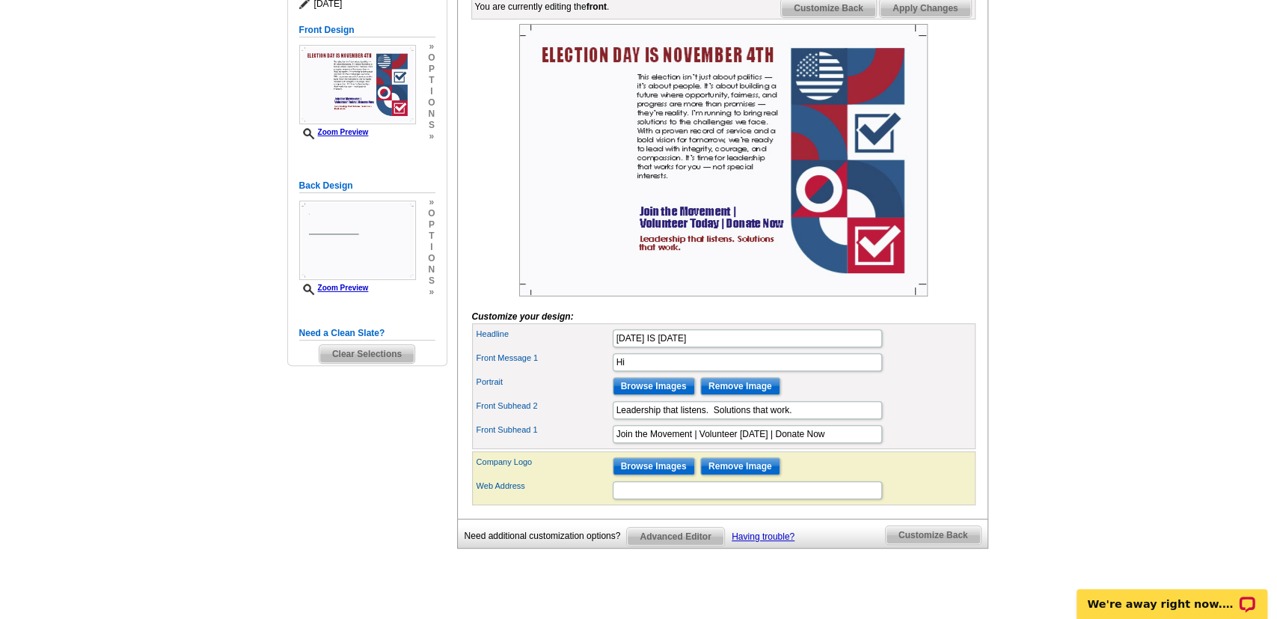
click at [1117, 441] on main "Need Help? call 800-260-5887, chat with support, or have our designers make som…" at bounding box center [638, 246] width 1277 height 760
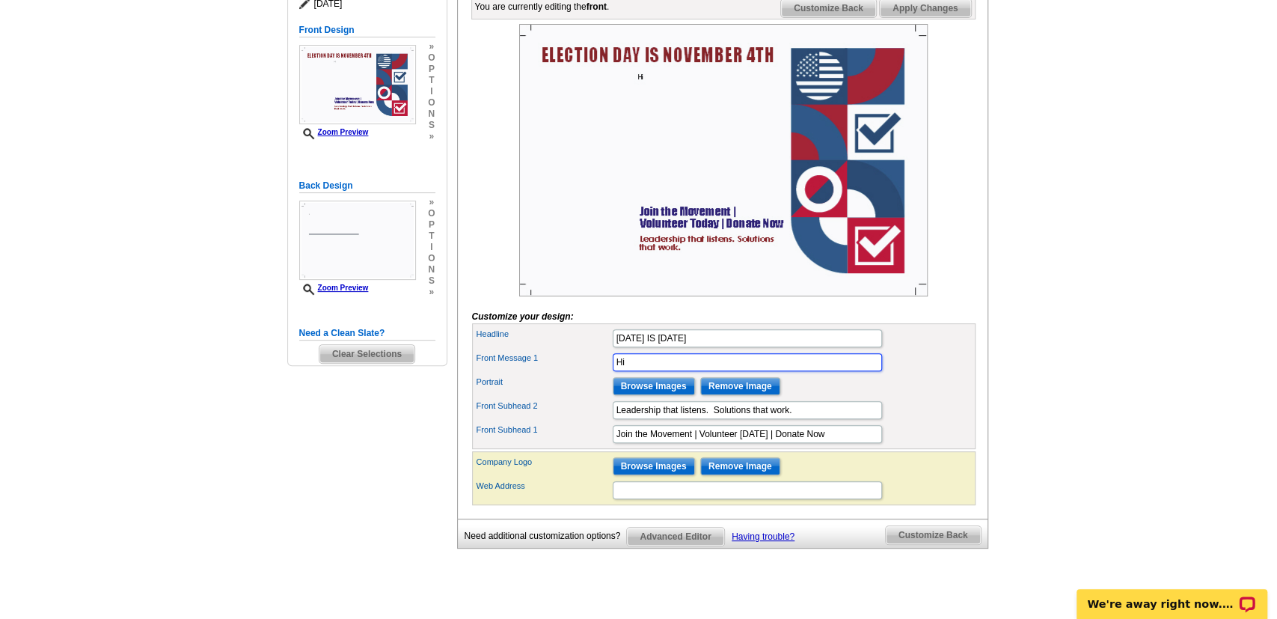
drag, startPoint x: 706, startPoint y: 383, endPoint x: 531, endPoint y: 388, distance: 175.1
click at [613, 371] on input "Hi" at bounding box center [747, 362] width 269 height 18
click button "Add Bullet" at bounding box center [0, 0] width 0 height 0
click at [876, 371] on input "East Cocalico Township since Jeffrey Mitchell's election in 2019:" at bounding box center [747, 362] width 269 height 18
click button "Add Bullet" at bounding box center [0, 0] width 0 height 0
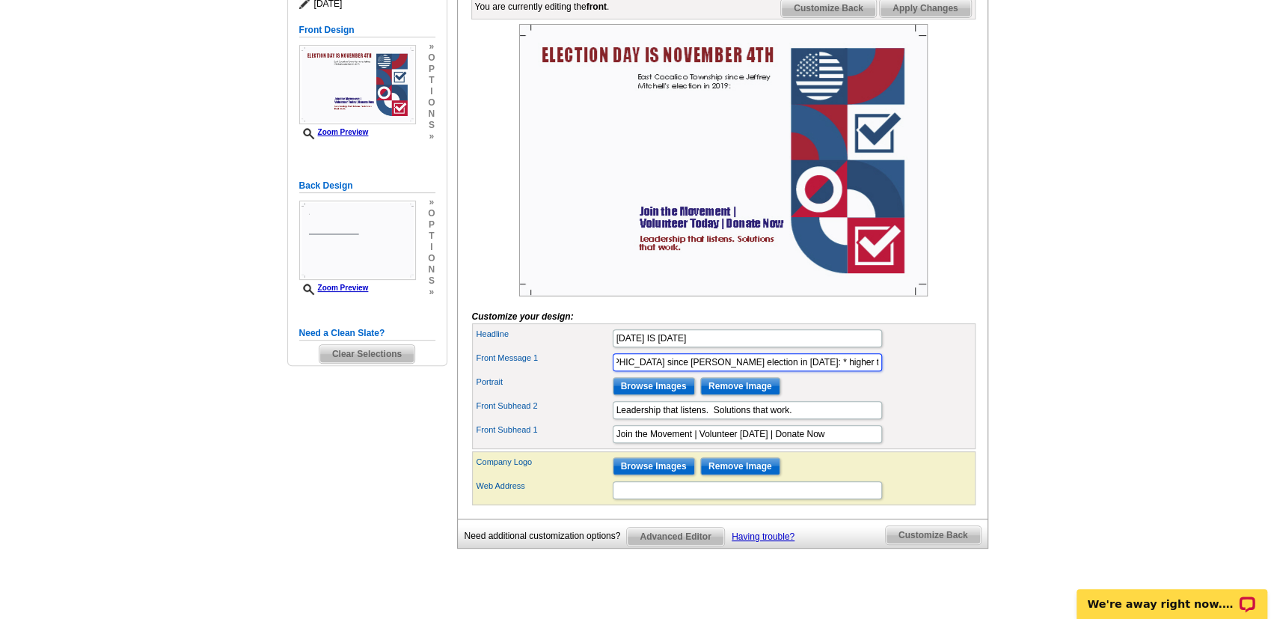
scroll to position [0, 52]
type input "East Cocalico Township since Jeffrey Mitchell's election in 2019: * higher taxes"
click at [819, 398] on div "Portrait Browse Images Remove Image" at bounding box center [724, 386] width 498 height 24
click at [674, 545] on span "Advanced Editor" at bounding box center [675, 537] width 97 height 18
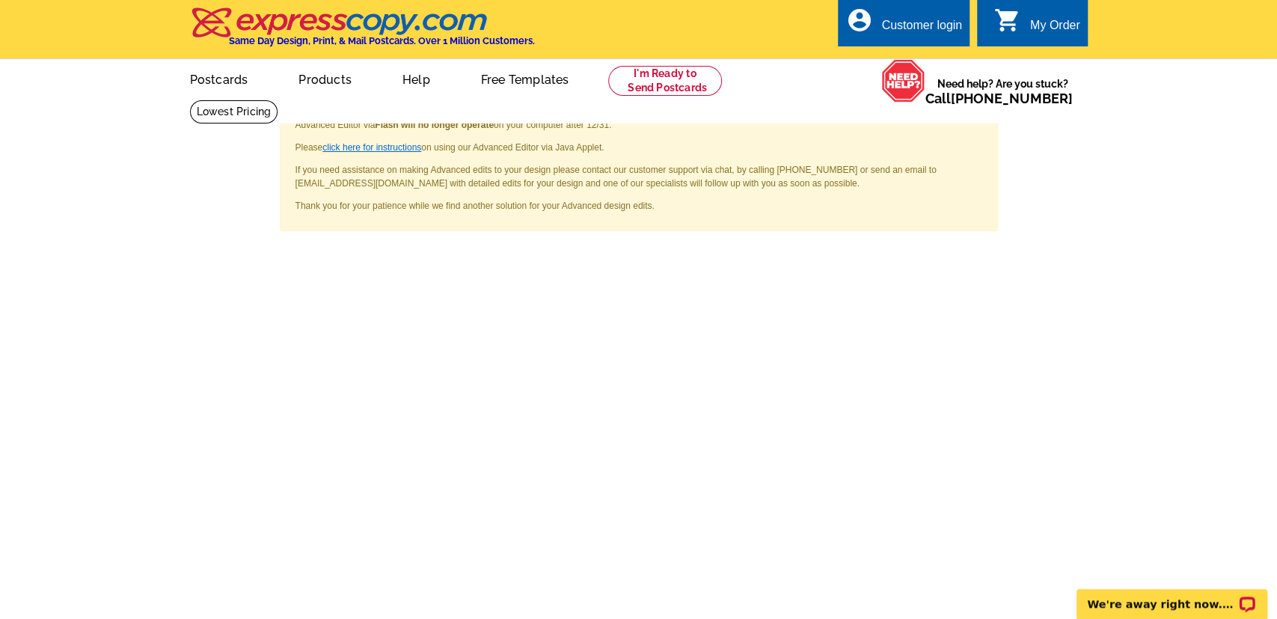
click at [378, 144] on link "click here for instructions" at bounding box center [371, 147] width 99 height 10
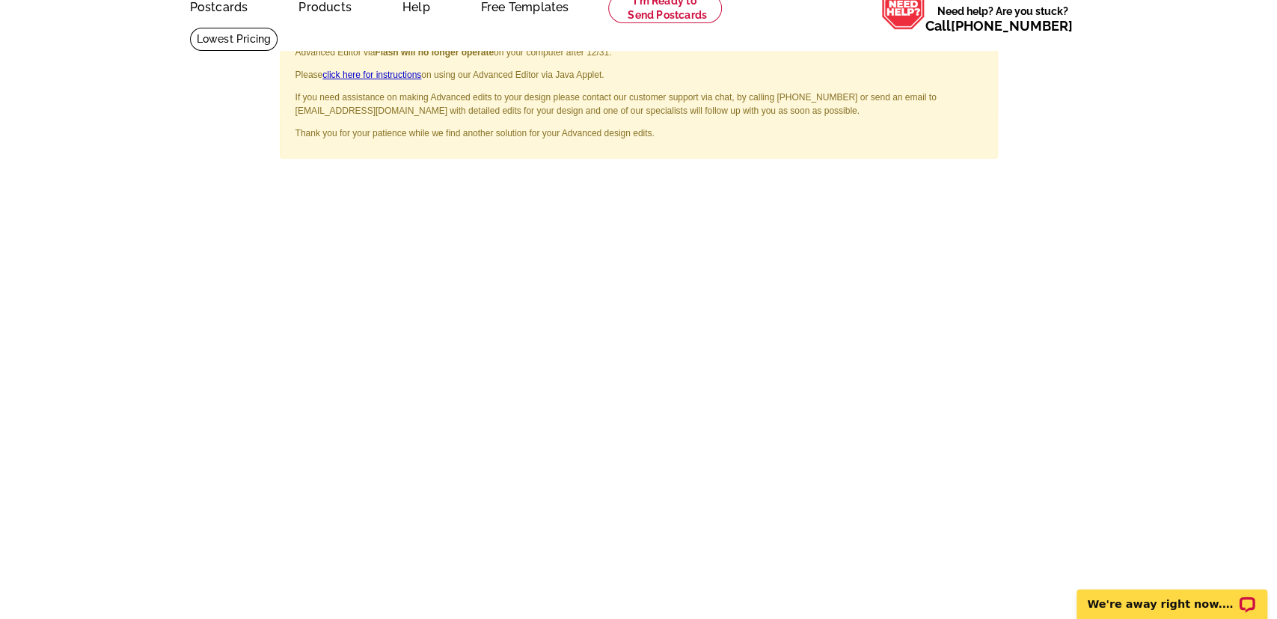
scroll to position [78, 0]
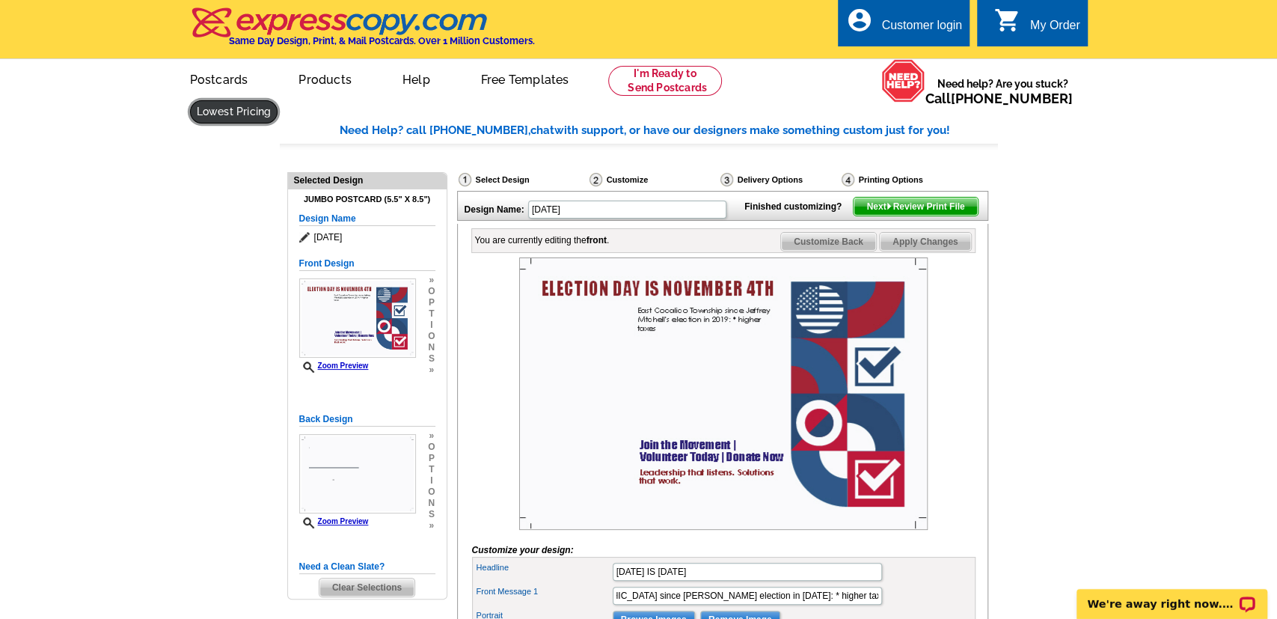
click at [278, 100] on link at bounding box center [234, 111] width 88 height 23
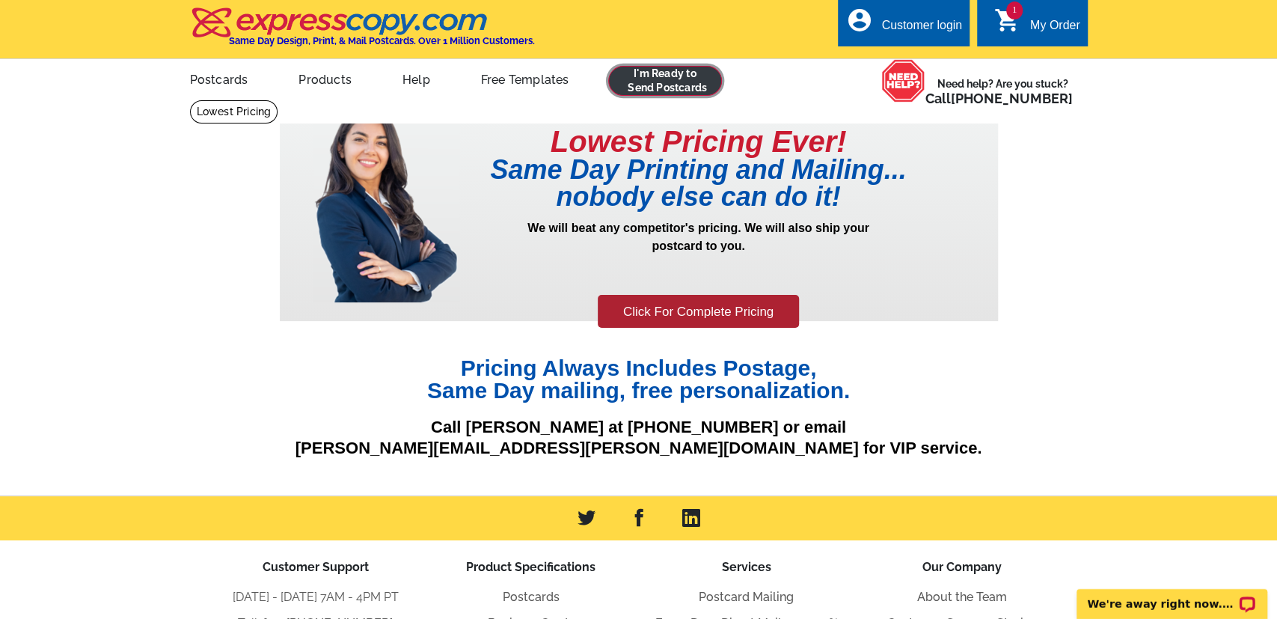
click at [688, 85] on link at bounding box center [665, 81] width 114 height 30
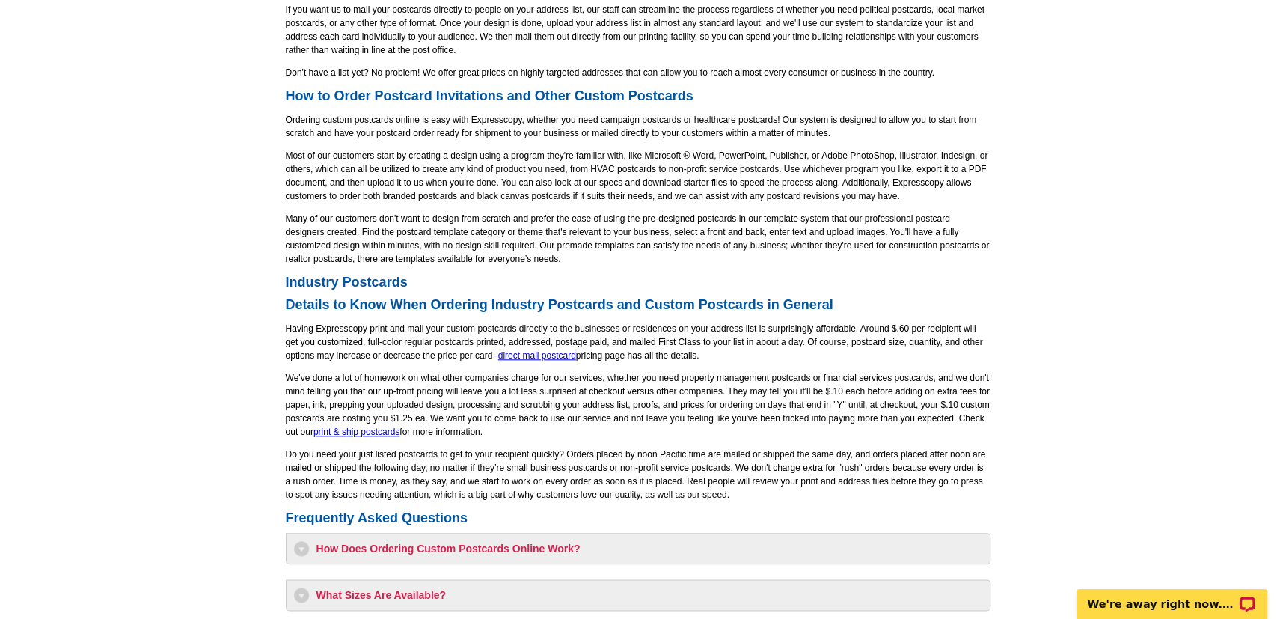
scroll to position [1167, 0]
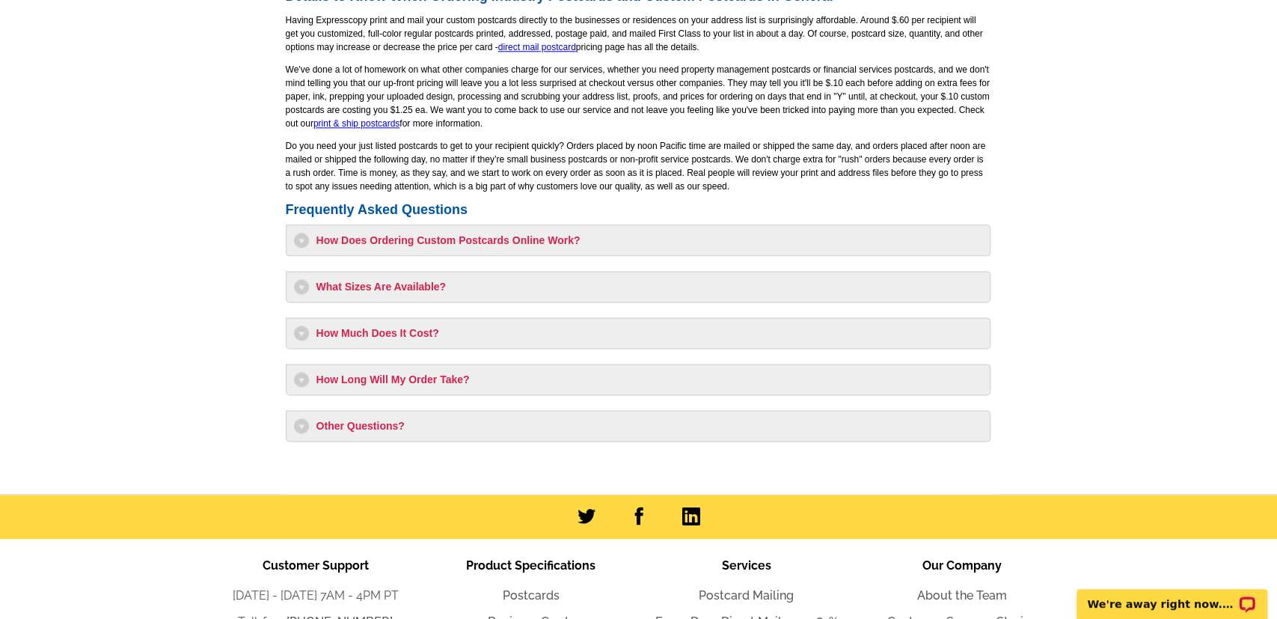
click at [291, 338] on div "How Much Does It Cost? Having expresscopy.com print and mail your postcards dir…" at bounding box center [638, 332] width 705 height 31
click at [304, 328] on h3 "How Much Does It Cost?" at bounding box center [638, 332] width 688 height 15
select select "1"
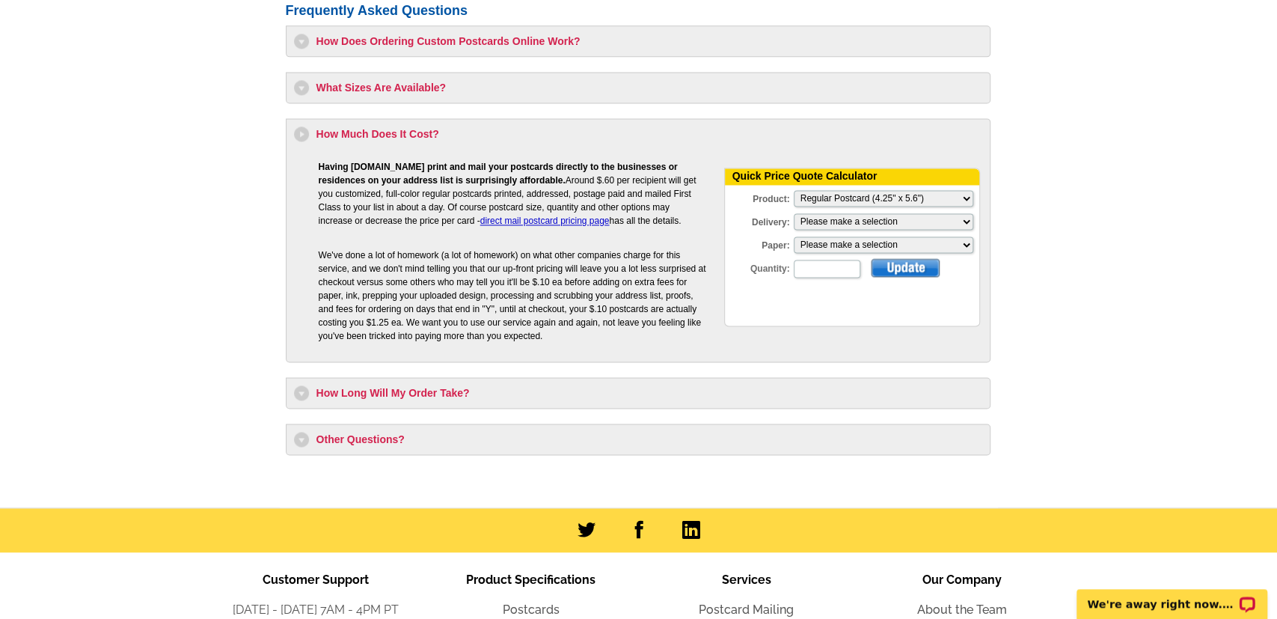
scroll to position [1401, 0]
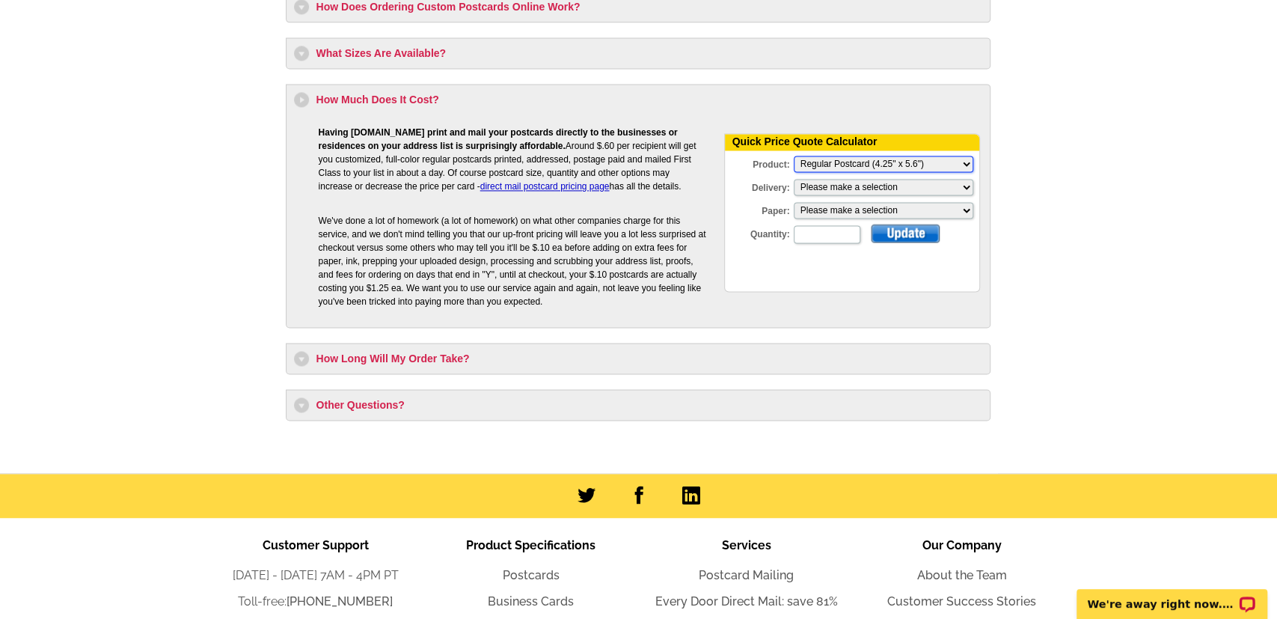
click at [794, 156] on select "Please Make a Selection Jumbo Postcard (5.5" x 8.5") Regular Postcard (4.25" x …" at bounding box center [884, 164] width 180 height 16
click option "Regular Postcard (4.25" x 5.6")" at bounding box center [0, 0] width 0 height 0
click at [794, 179] on select "Please make a selection Print + Address+USPS First Class Print-Only+Shipped To …" at bounding box center [884, 187] width 180 height 16
select select "3"
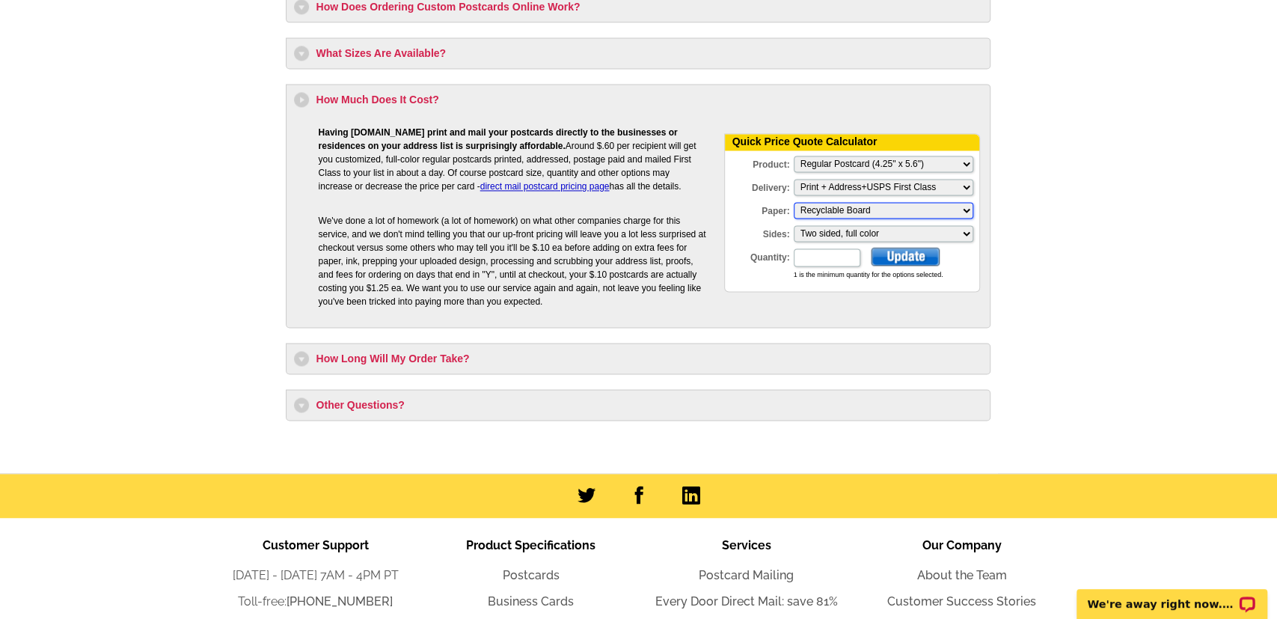
click at [794, 202] on select "Please make a selection Recyclable Board" at bounding box center [884, 210] width 180 height 16
drag, startPoint x: 845, startPoint y: 207, endPoint x: 1039, endPoint y: 210, distance: 194.6
click at [794, 225] on select "Please make a selection Two sided, full color" at bounding box center [884, 233] width 180 height 16
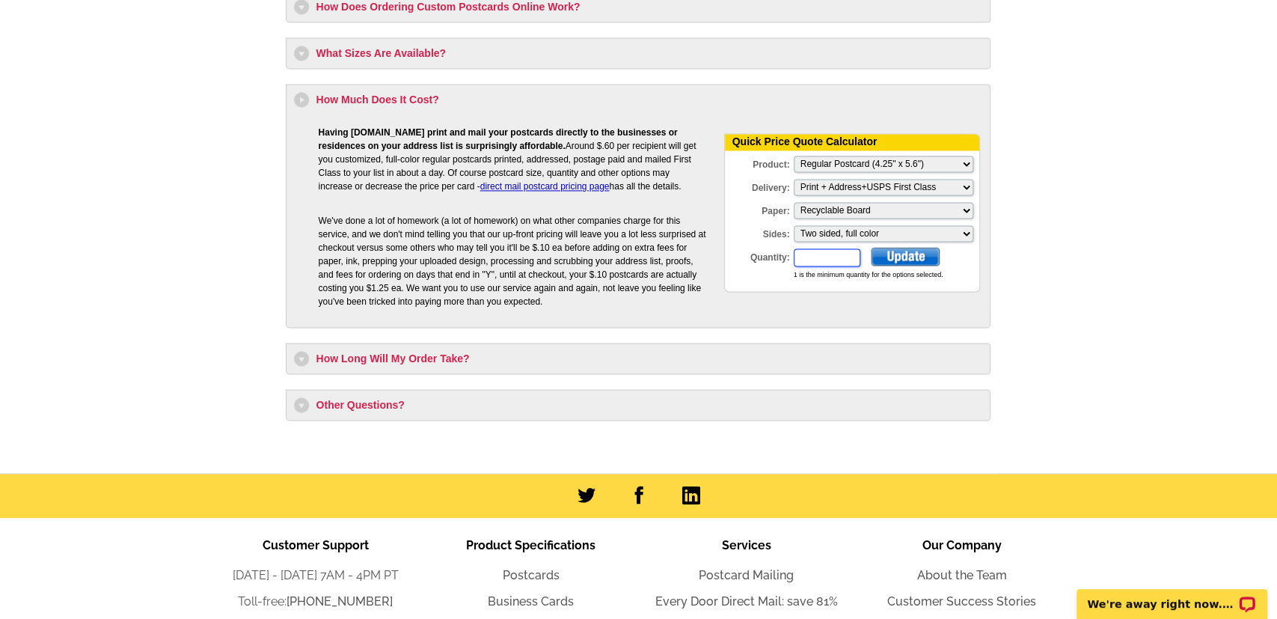
click at [833, 255] on input "Quantity:" at bounding box center [827, 257] width 67 height 18
type input "500"
click at [898, 266] on div at bounding box center [905, 256] width 69 height 19
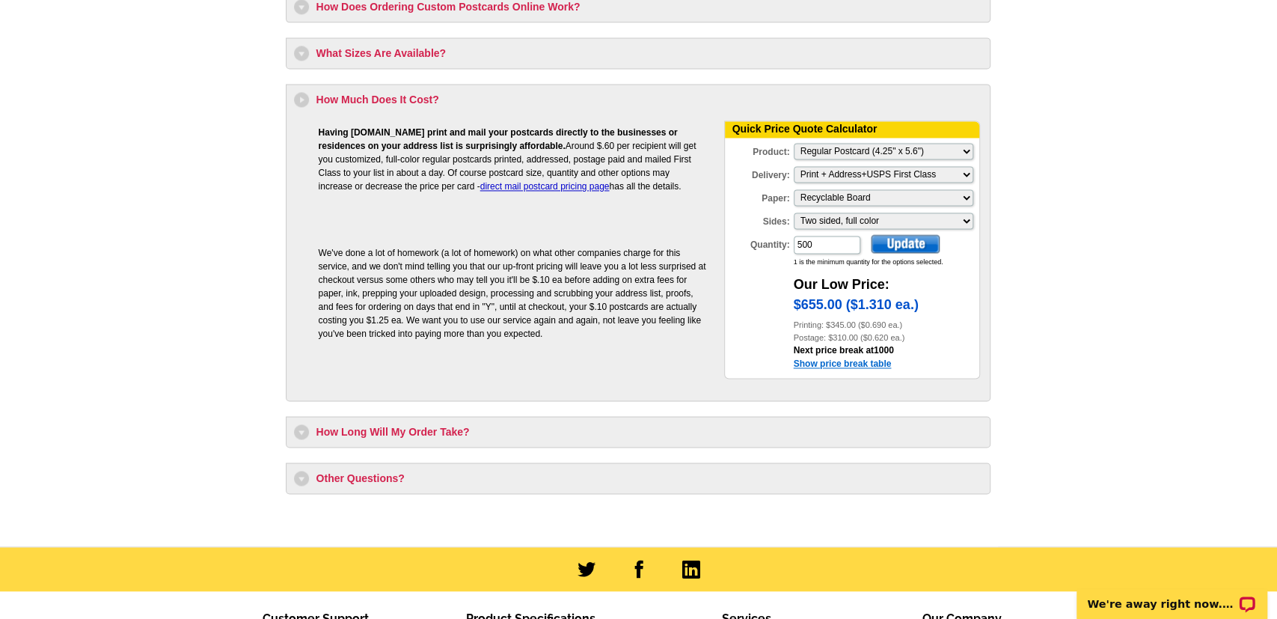
click at [857, 369] on link "Show price break table" at bounding box center [843, 363] width 98 height 10
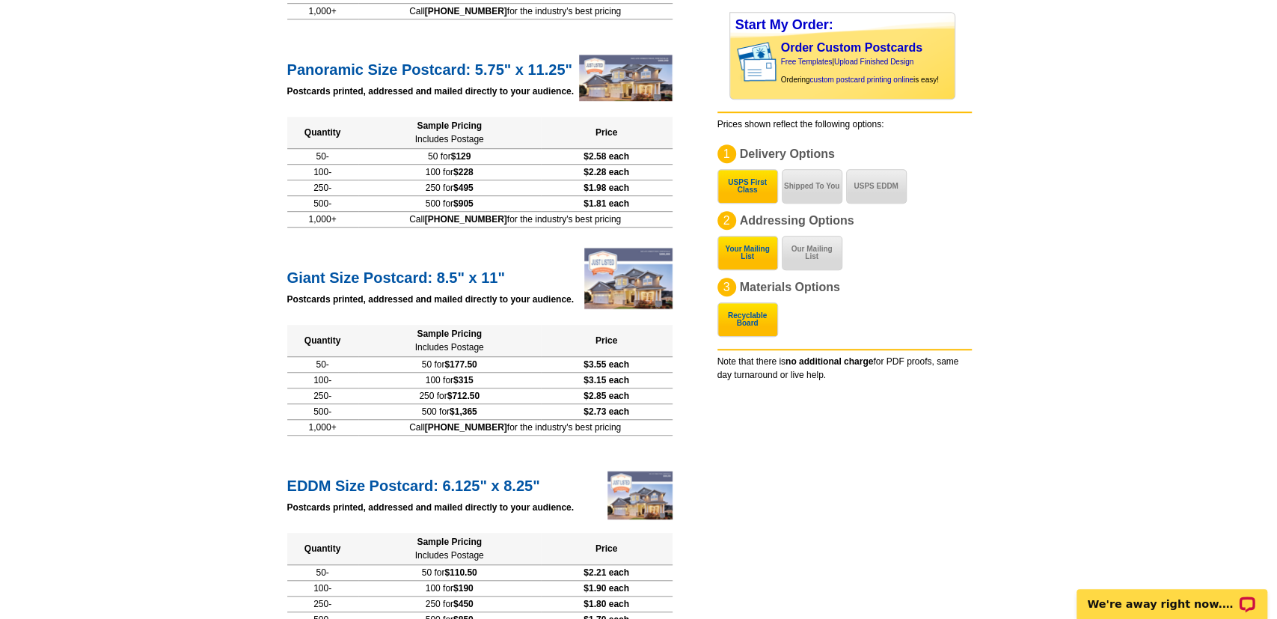
scroll to position [934, 0]
